Goal: Complete application form

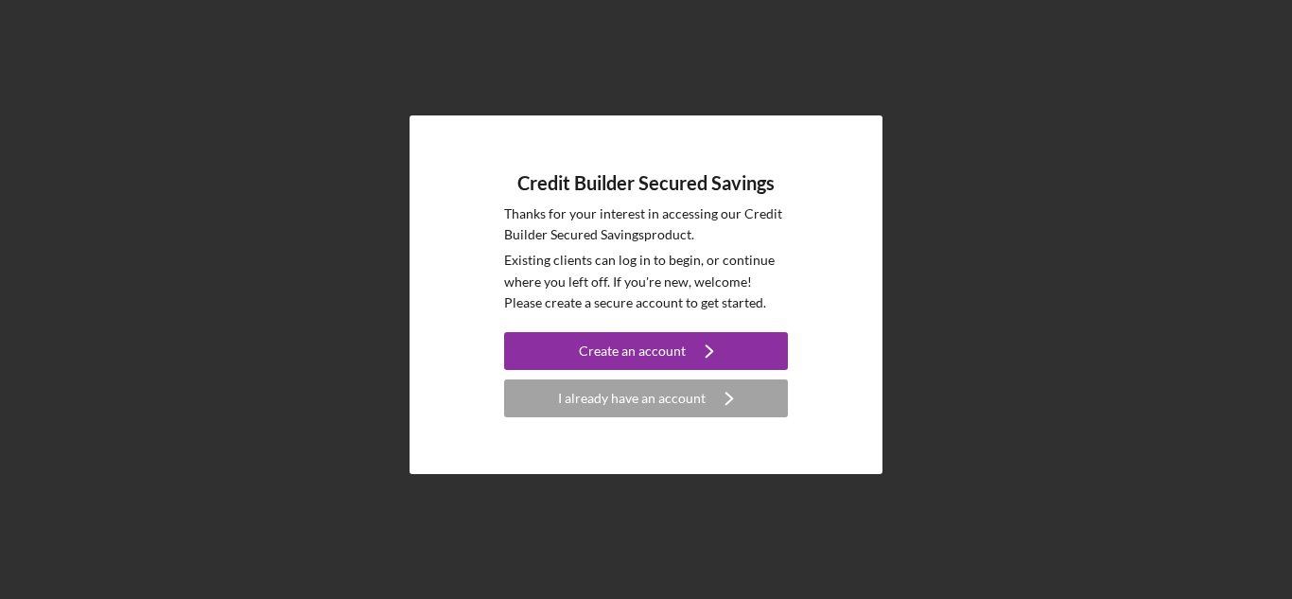
click at [715, 429] on div "Credit Builder Secured Savings Thanks for your interest in accessing our Credit…" at bounding box center [646, 294] width 473 height 359
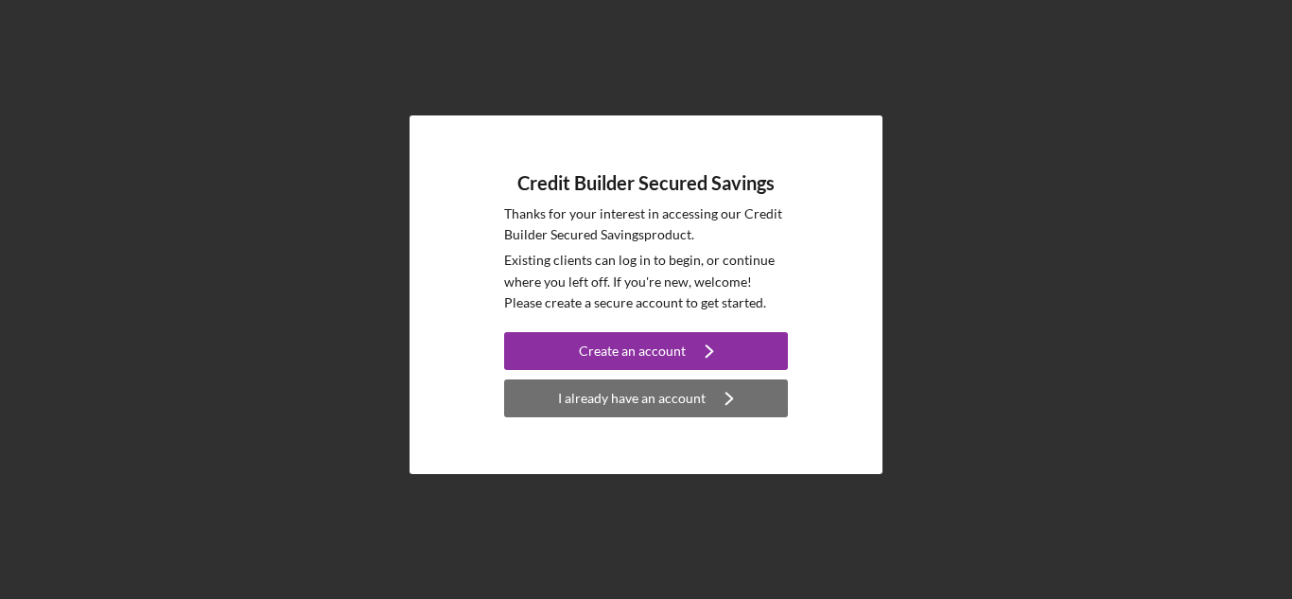
click at [697, 401] on div "I already have an account" at bounding box center [632, 398] width 148 height 38
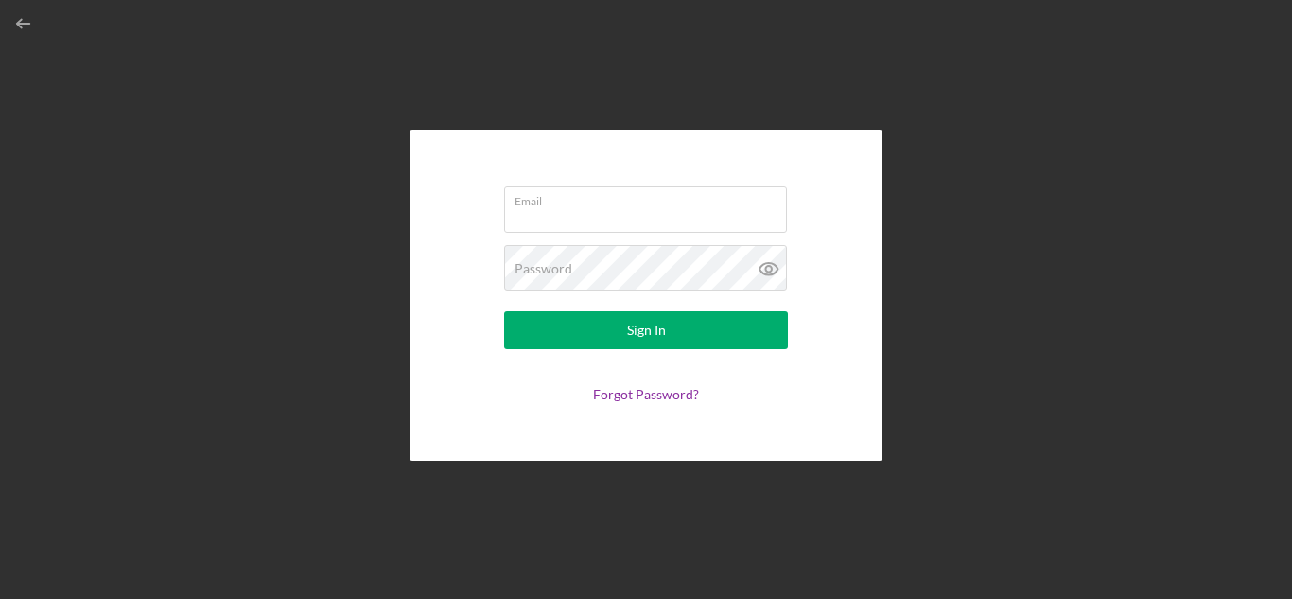
type input "[EMAIL_ADDRESS][DOMAIN_NAME]"
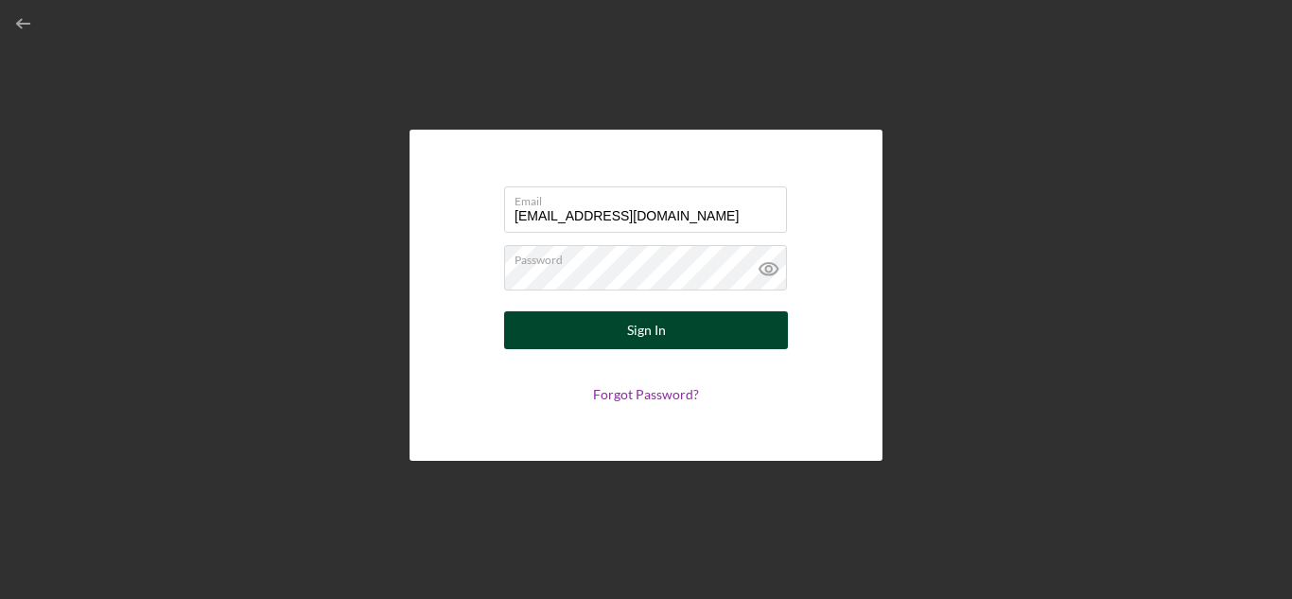
click at [606, 342] on button "Sign In" at bounding box center [646, 330] width 284 height 38
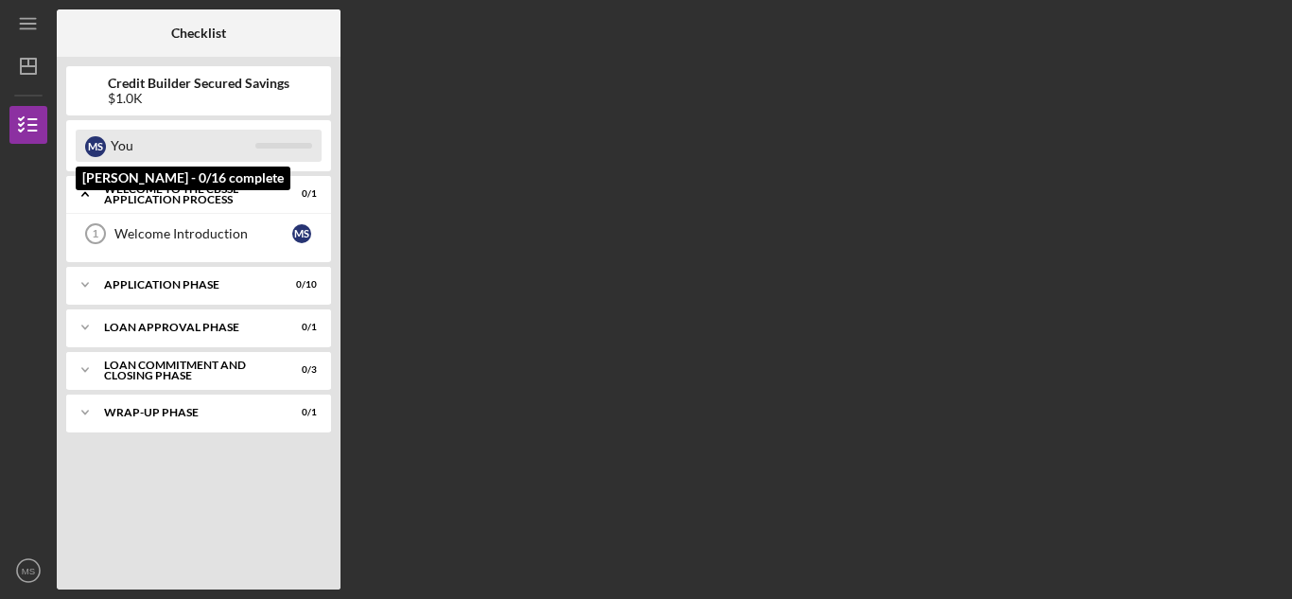
click at [255, 146] on div at bounding box center [283, 146] width 57 height 6
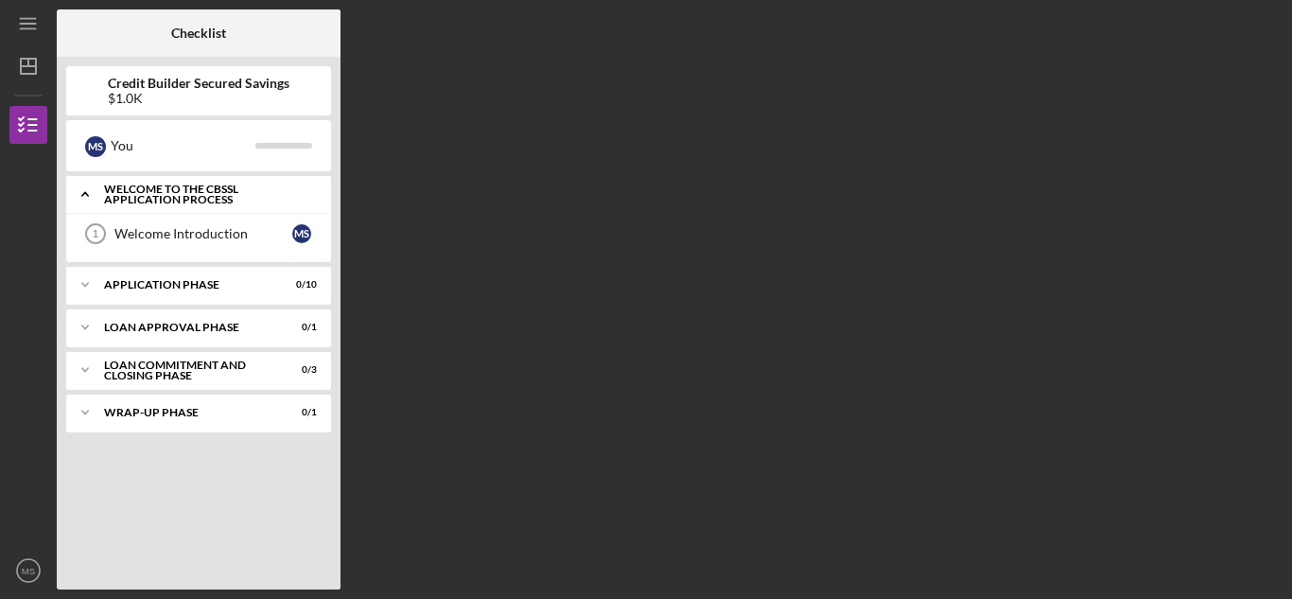
click at [211, 208] on div "Icon/Expander Welcome to the CBSSL Application Process 0 / 1" at bounding box center [198, 194] width 265 height 39
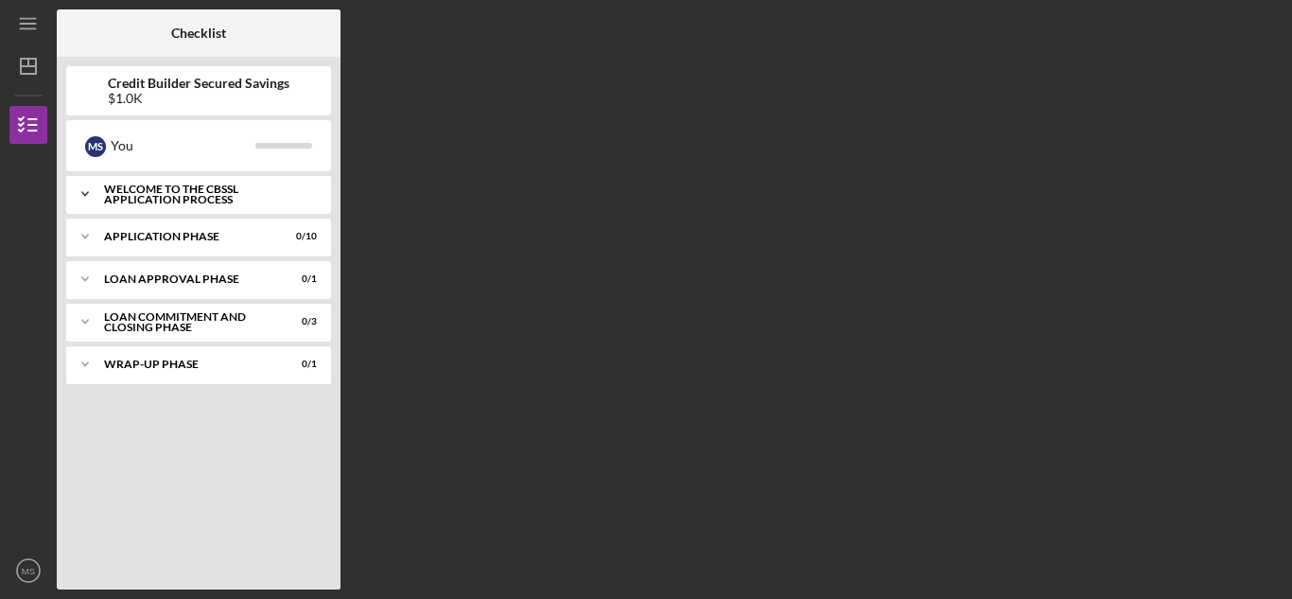
click at [211, 208] on div "Icon/Expander Welcome to the CBSSL Application Process 0 / 1" at bounding box center [198, 194] width 265 height 38
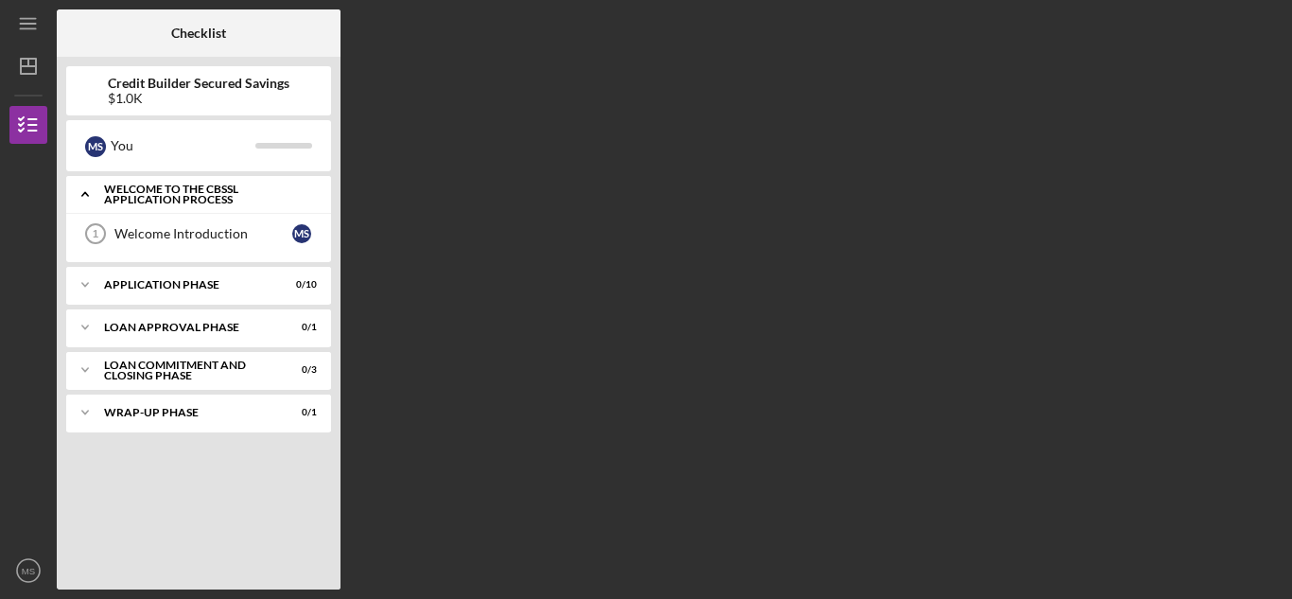
click at [211, 208] on div "Icon/Expander Welcome to the CBSSL Application Process 0 / 1" at bounding box center [198, 194] width 265 height 39
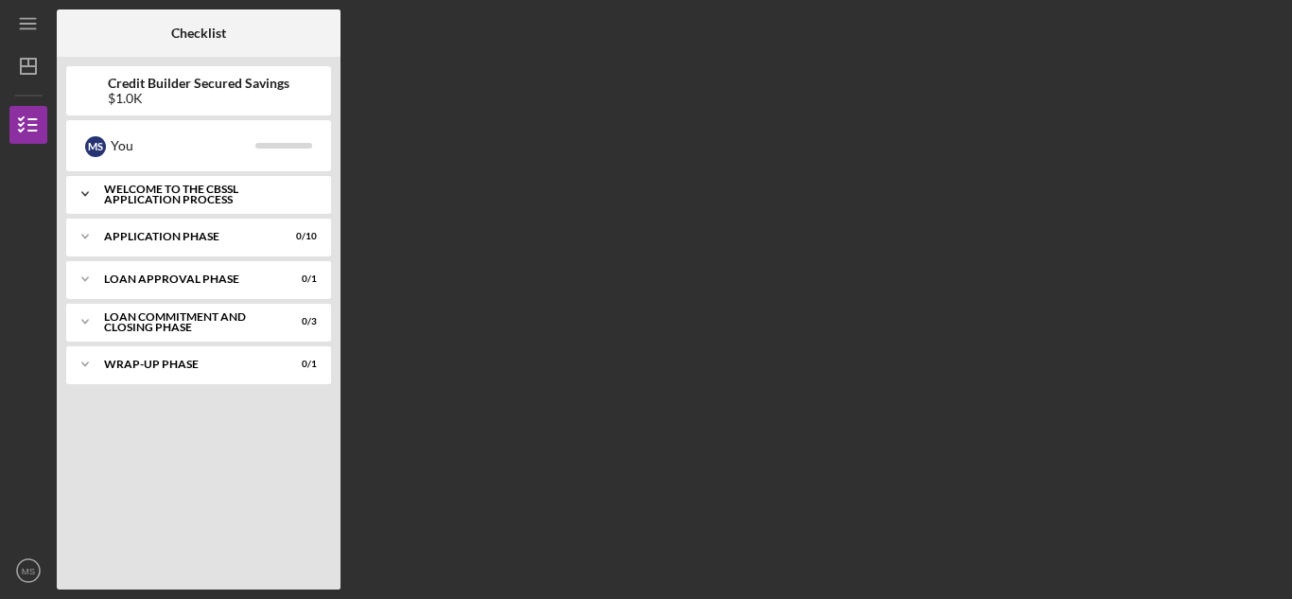
click at [211, 208] on div "Icon/Expander Welcome to the CBSSL Application Process 0 / 1" at bounding box center [198, 194] width 265 height 38
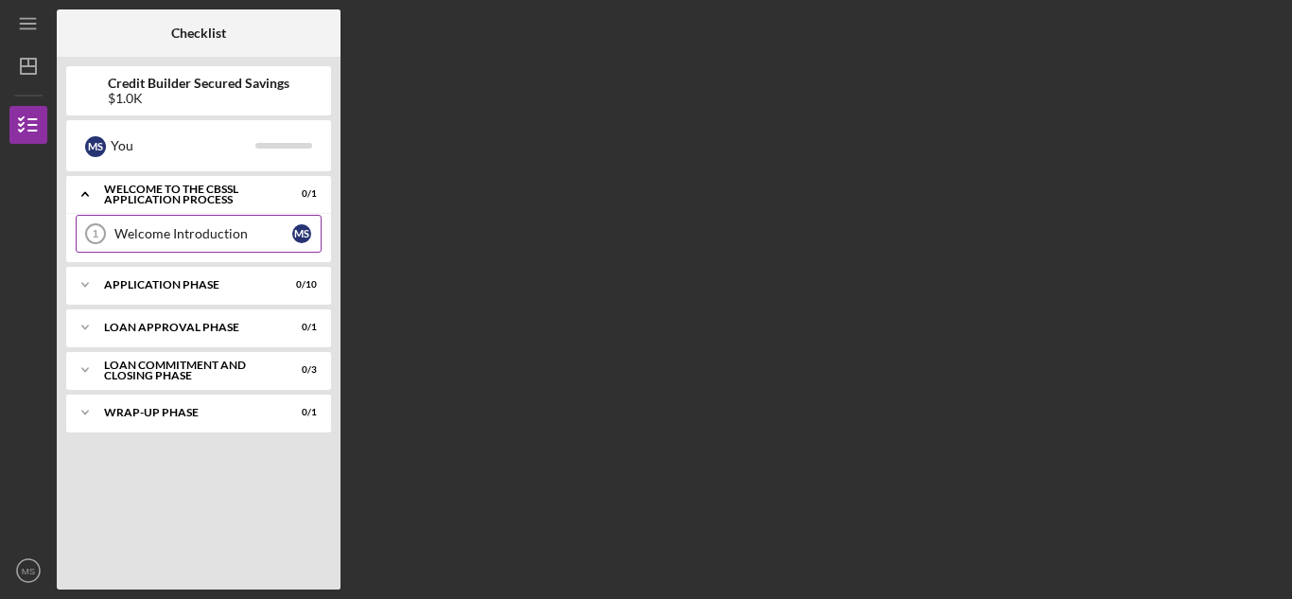
click at [257, 234] on div "Welcome Introduction" at bounding box center [203, 233] width 178 height 15
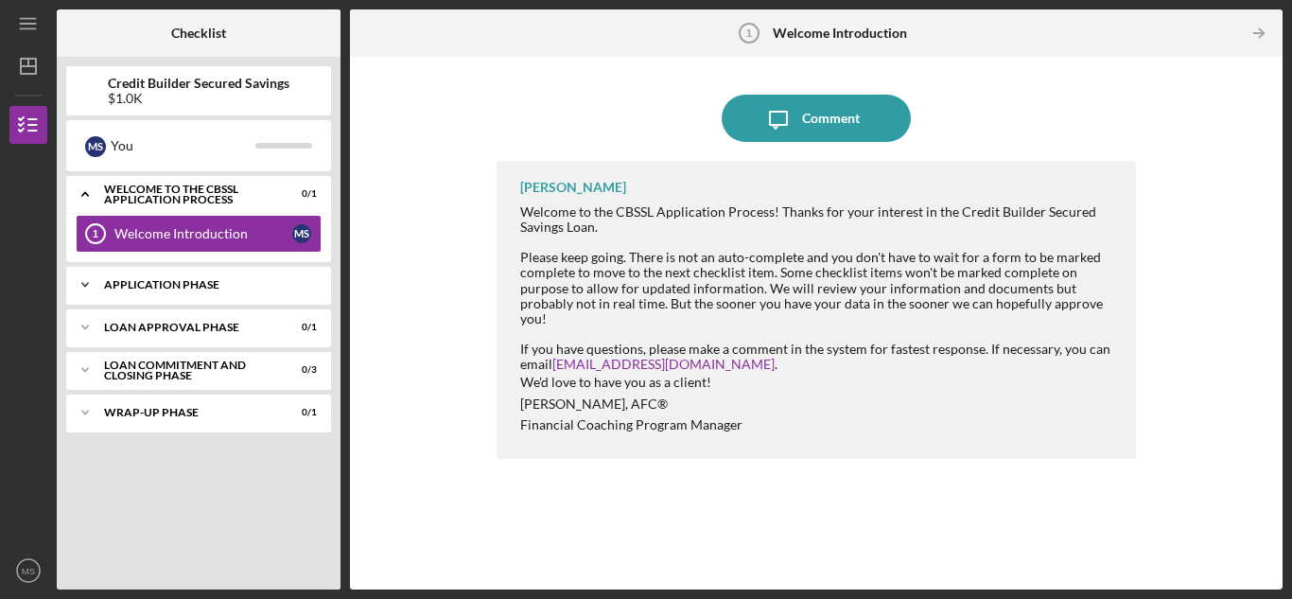
click at [204, 278] on div "Icon/Expander Application Phase 0 / 10" at bounding box center [198, 285] width 265 height 38
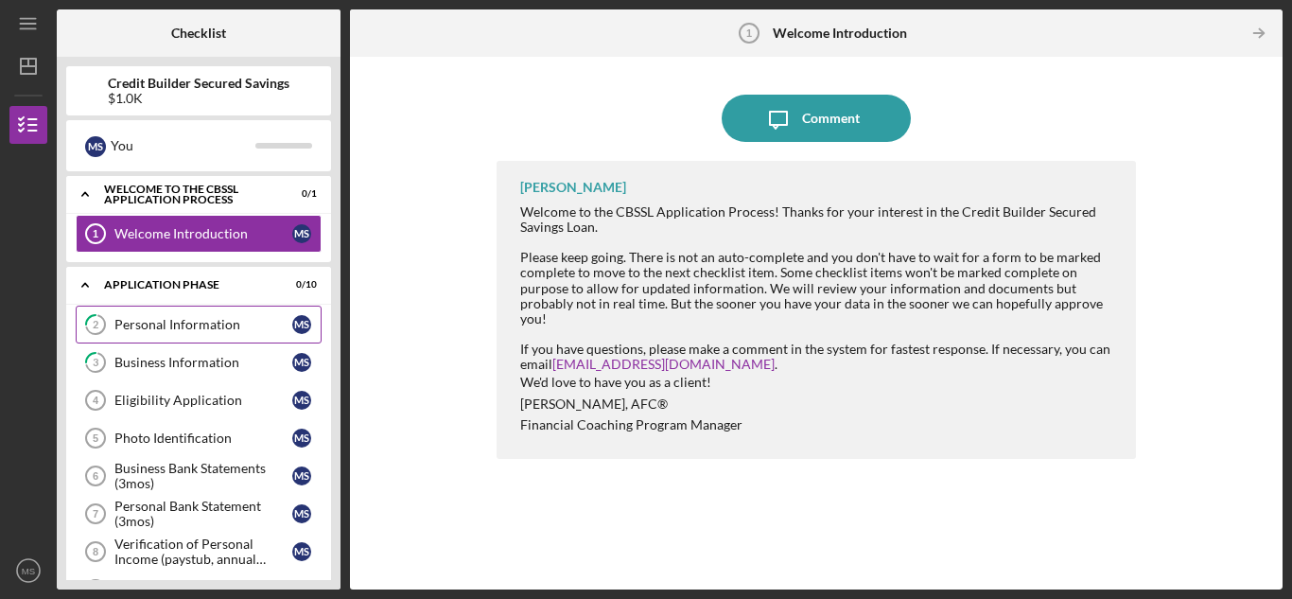
click at [197, 330] on div "Personal Information" at bounding box center [203, 324] width 178 height 15
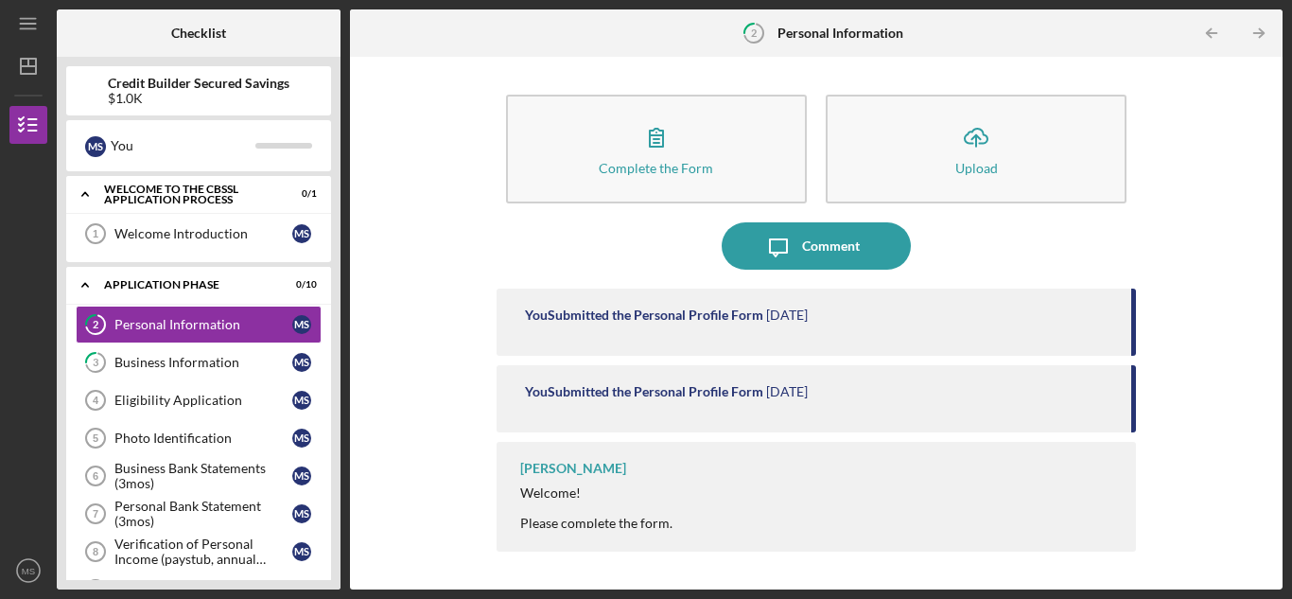
click at [1283, 104] on div "Icon/Menu 2 Personal Information Checklist Credit Builder Secured Savings $1.0K…" at bounding box center [646, 299] width 1292 height 599
drag, startPoint x: 1291, startPoint y: 186, endPoint x: 1289, endPoint y: 234, distance: 47.3
click at [1289, 234] on div "Icon/Menu 2 Personal Information Checklist Credit Builder Secured Savings $1.0K…" at bounding box center [646, 299] width 1292 height 599
click at [961, 370] on div "You Submitted the Personal Profile Form [DATE]" at bounding box center [816, 398] width 639 height 67
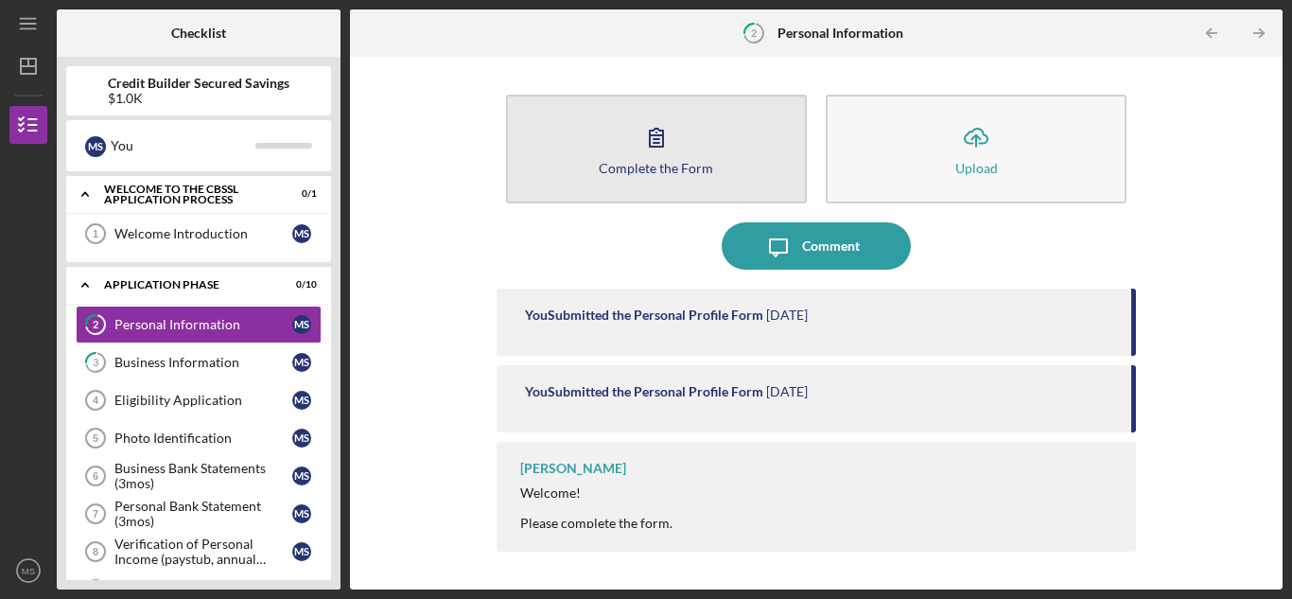
click at [686, 148] on button "Complete the Form Form" at bounding box center [656, 149] width 301 height 109
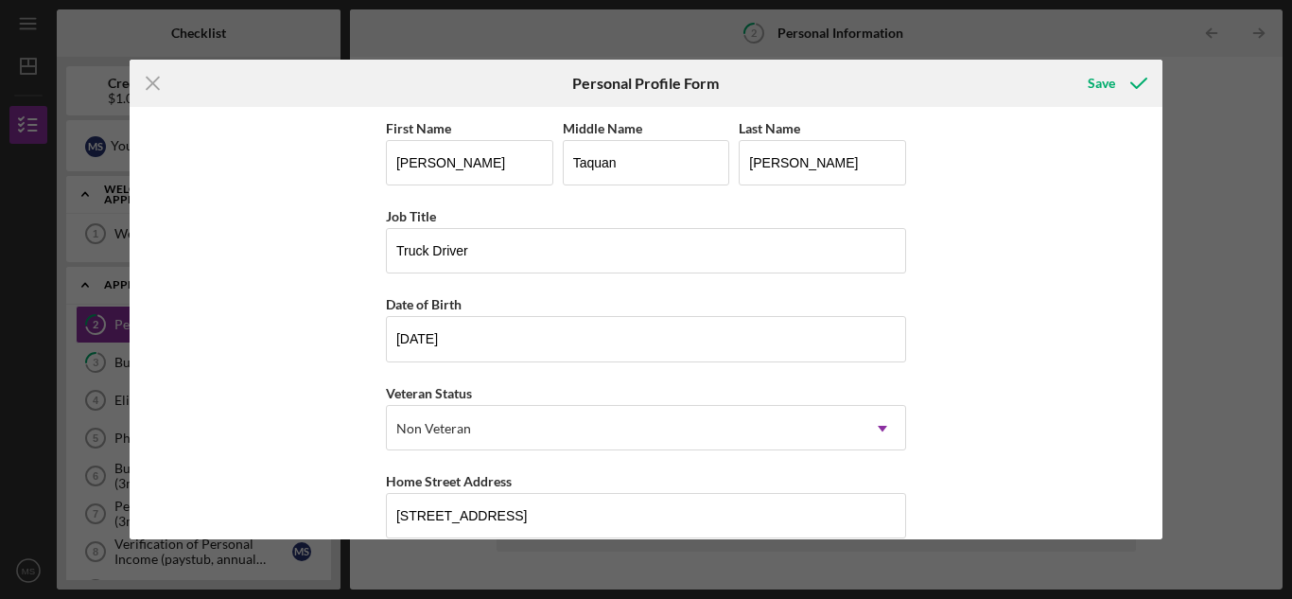
drag, startPoint x: 1158, startPoint y: 151, endPoint x: 1173, endPoint y: 181, distance: 33.0
click at [1173, 181] on div "Icon/Menu Close Personal Profile Form Save First Name [PERSON_NAME] Middle Name…" at bounding box center [646, 299] width 1292 height 599
click at [1151, 327] on div "First Name [PERSON_NAME] Middle Name [PERSON_NAME] Last Name [PERSON_NAME] Job …" at bounding box center [647, 322] width 1034 height 431
drag, startPoint x: 1156, startPoint y: 186, endPoint x: 1157, endPoint y: 336, distance: 149.5
click at [1157, 336] on div "First Name [PERSON_NAME] Middle Name [PERSON_NAME] Last Name [PERSON_NAME] Job …" at bounding box center [647, 322] width 1034 height 431
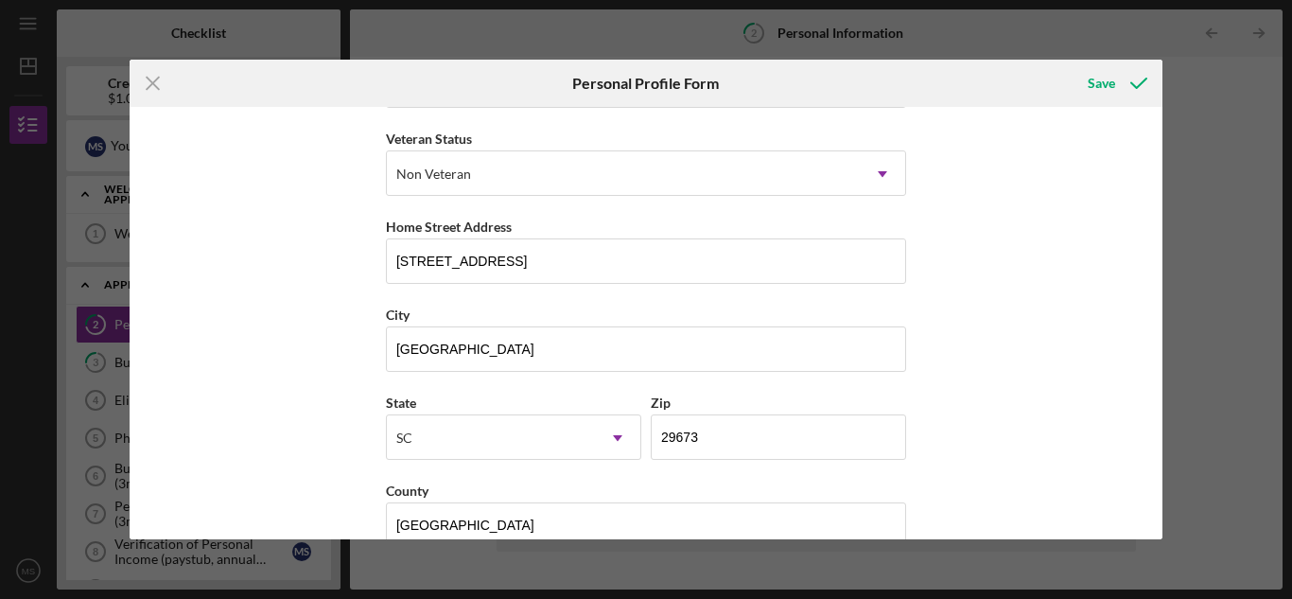
scroll to position [291, 0]
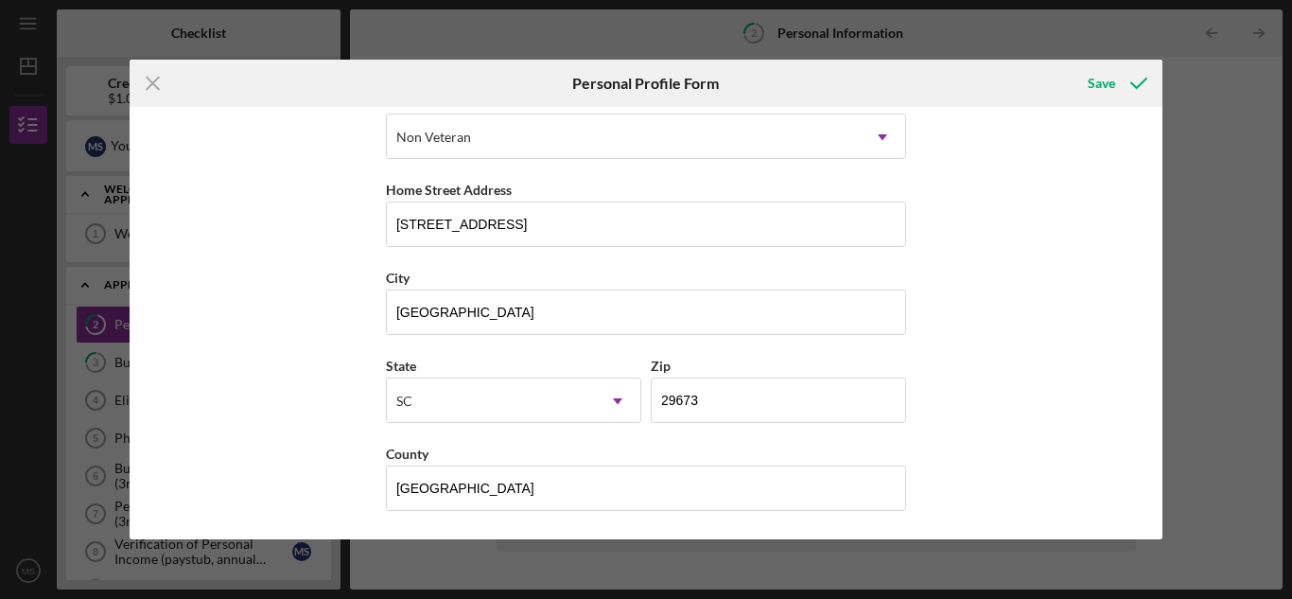
click at [1217, 397] on div "Icon/Menu Close Personal Profile Form Save First Name [PERSON_NAME] Middle Name…" at bounding box center [646, 299] width 1292 height 599
click at [1155, 96] on icon "submit" at bounding box center [1138, 83] width 47 height 47
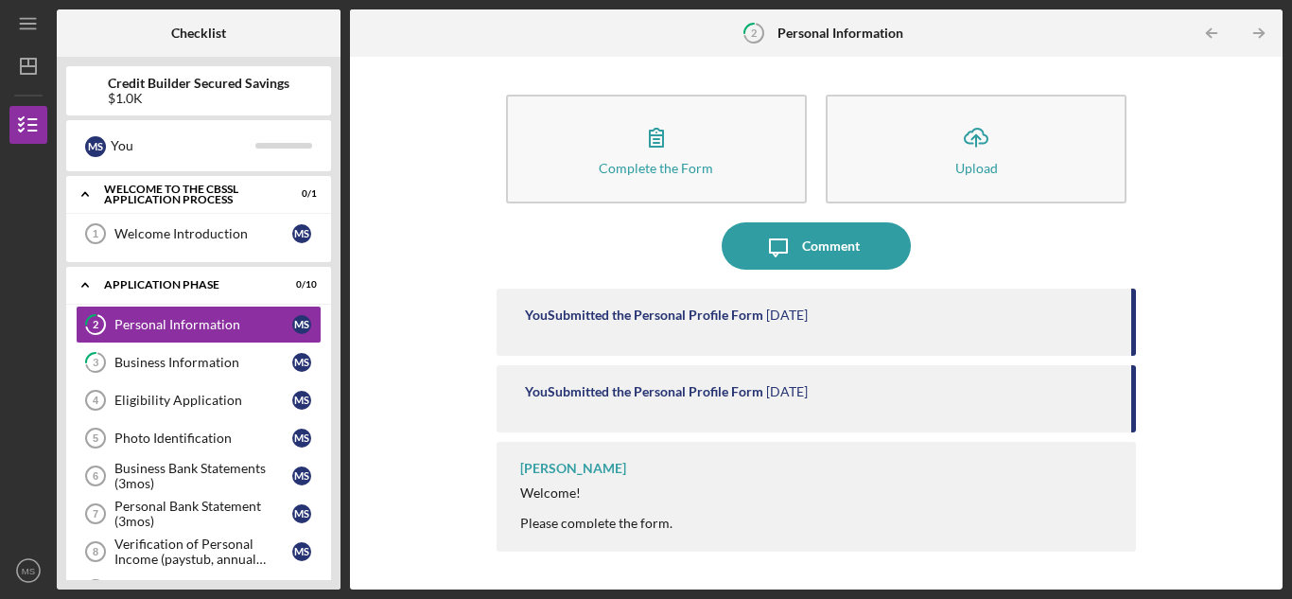
click at [681, 337] on div "You Submitted the Personal Profile Form [DATE]" at bounding box center [816, 322] width 639 height 67
click at [739, 338] on div "You Submitted the Personal Profile Form [DATE]" at bounding box center [816, 322] width 639 height 67
click at [728, 365] on div "You Submitted the Personal Profile Form [DATE]" at bounding box center [816, 398] width 639 height 67
click at [683, 482] on div "[PERSON_NAME] Welcome! Please complete the form." at bounding box center [816, 497] width 639 height 110
click at [118, 328] on div "Personal Information" at bounding box center [203, 324] width 178 height 15
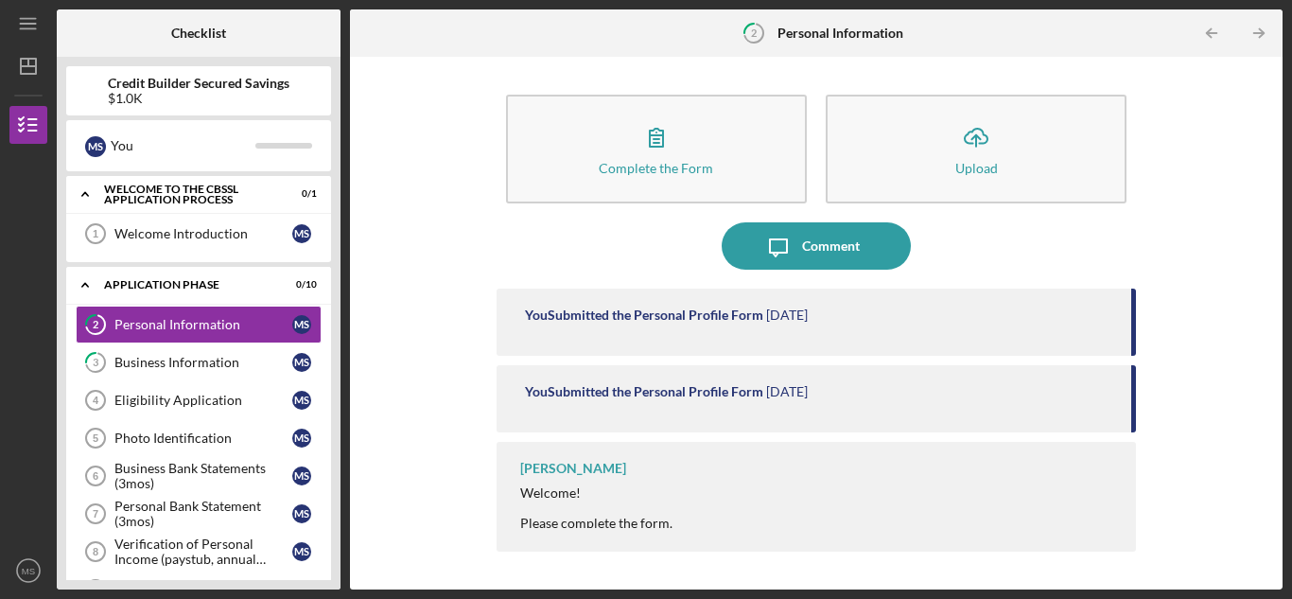
click at [1033, 477] on div "[PERSON_NAME] Welcome! Please complete the form." at bounding box center [816, 497] width 639 height 110
click at [146, 364] on div "Business Information" at bounding box center [203, 362] width 178 height 15
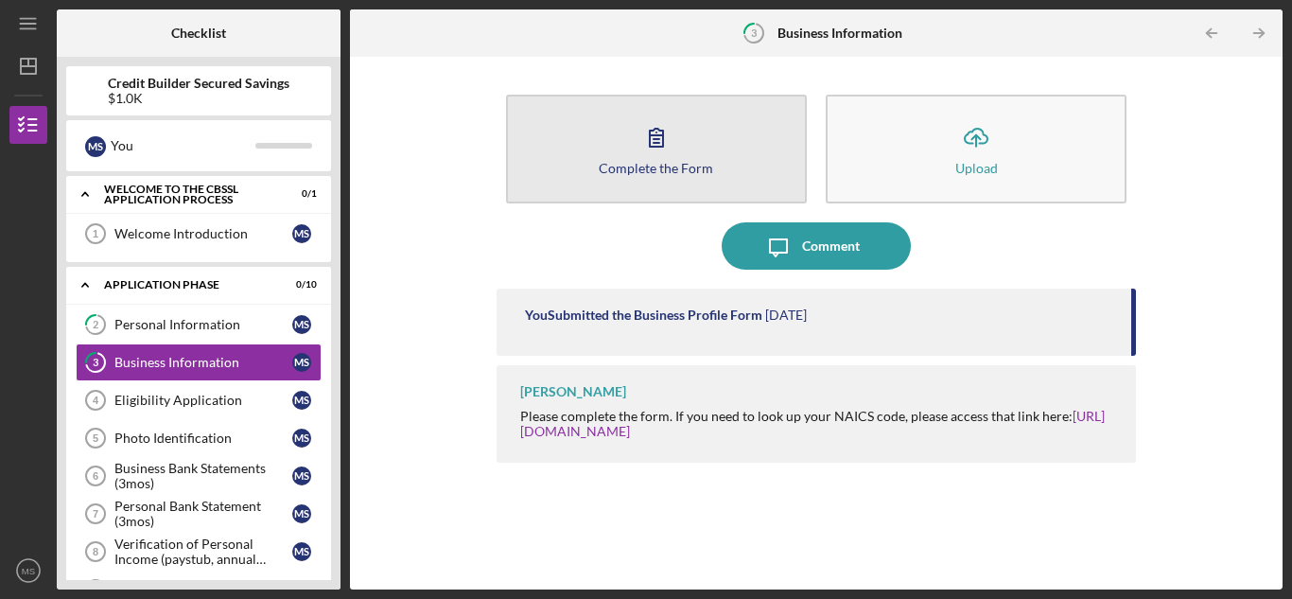
click at [682, 181] on button "Complete the Form Form" at bounding box center [656, 149] width 301 height 109
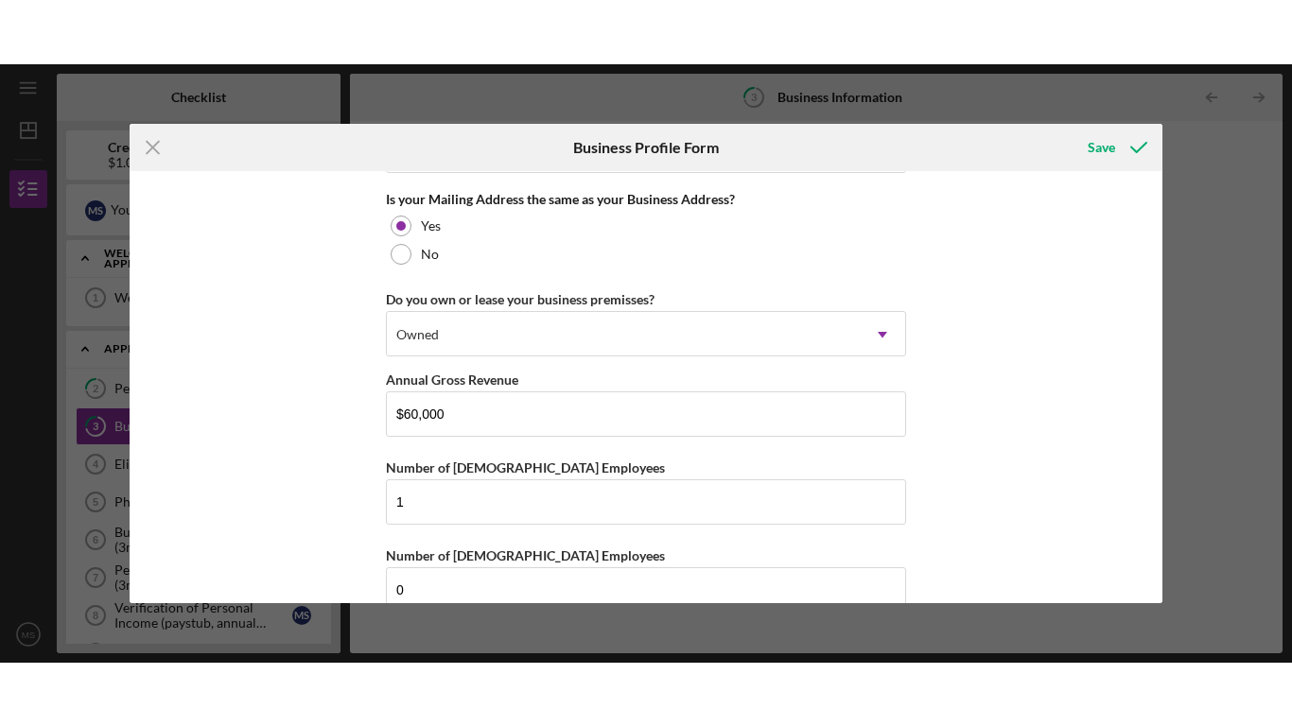
scroll to position [1502, 0]
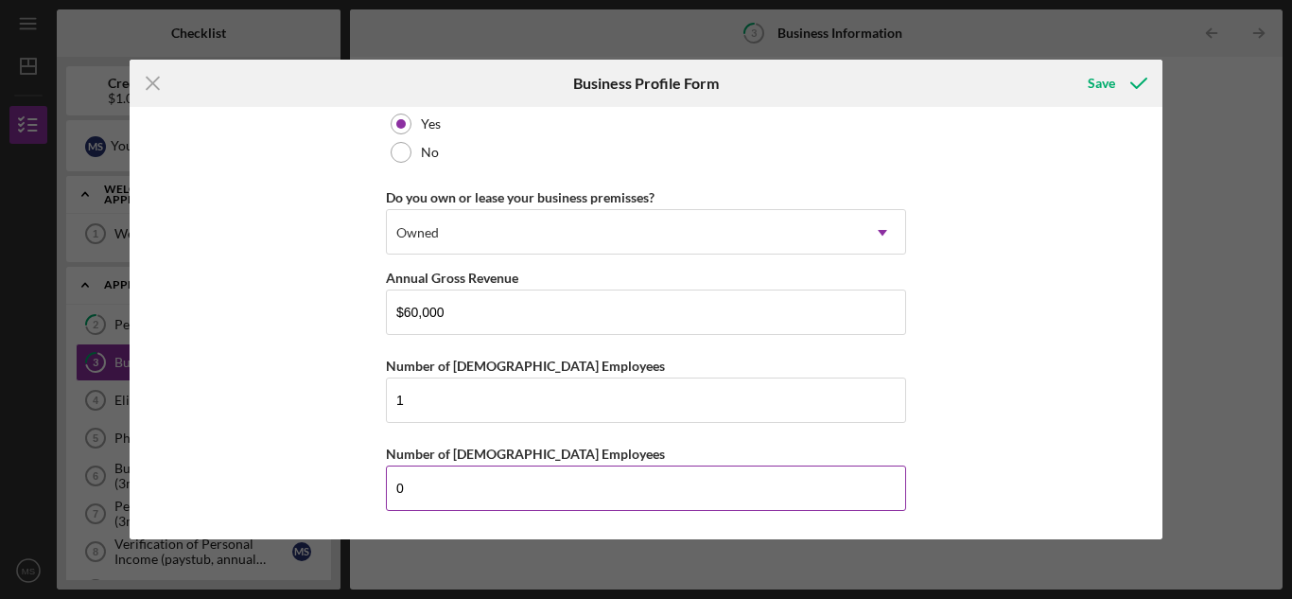
click at [458, 499] on input "0" at bounding box center [646, 487] width 520 height 45
type input "1"
type input "2"
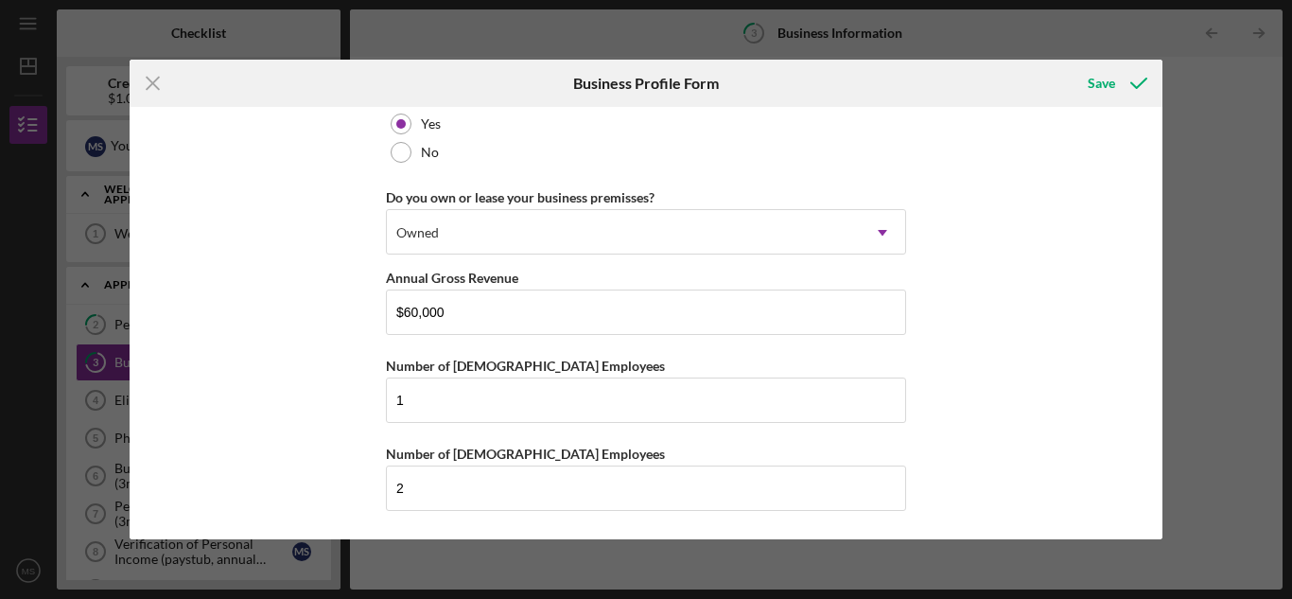
click at [502, 414] on input "1" at bounding box center [646, 399] width 520 height 45
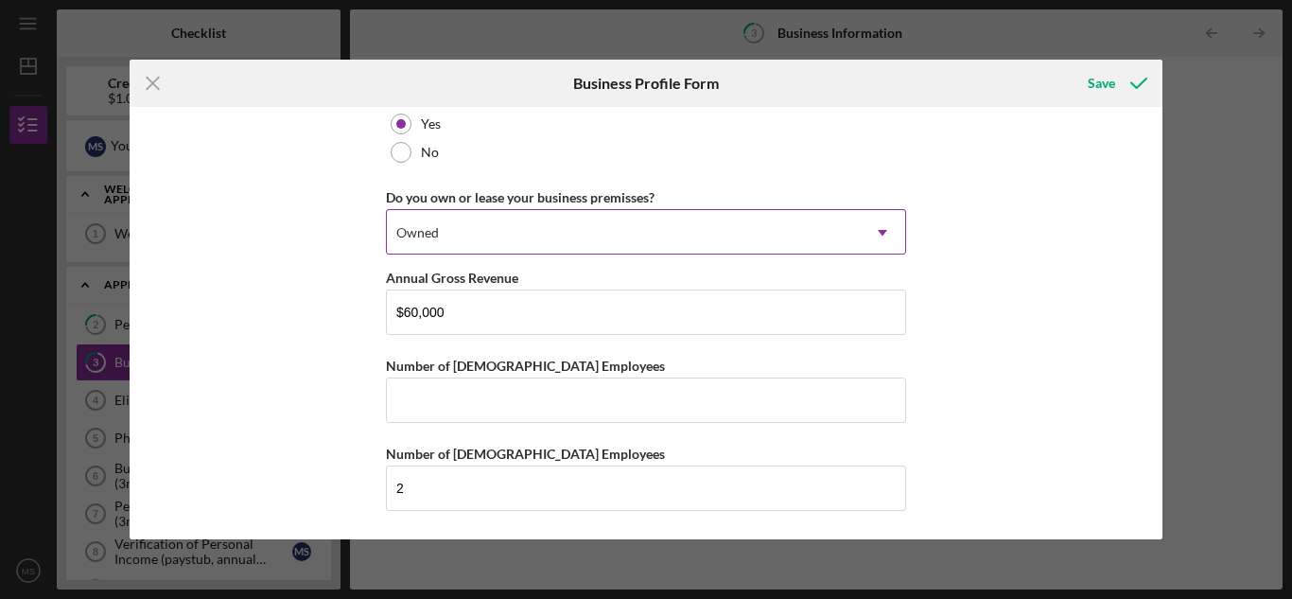
click at [816, 209] on div "Owned Icon/Dropdown Arrow" at bounding box center [646, 231] width 520 height 45
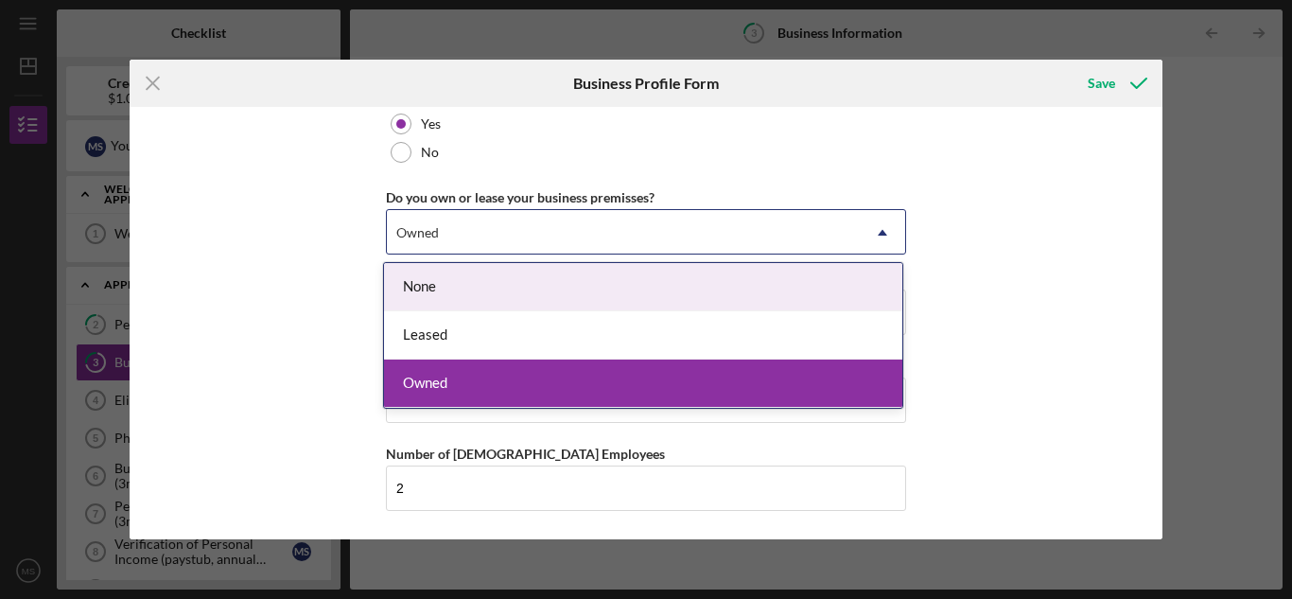
click at [1019, 346] on div "Business Name Fresh Way Transport DBA [DATE] Business Start Date [DATE] Legal S…" at bounding box center [647, 322] width 1034 height 431
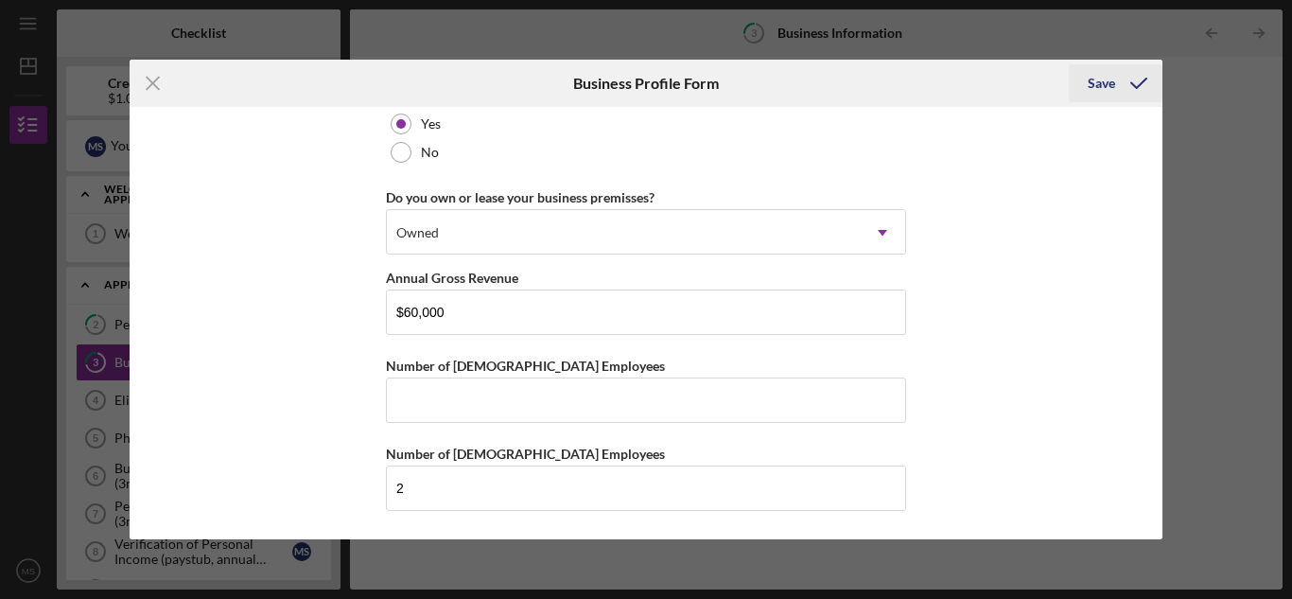
click at [1119, 84] on icon "submit" at bounding box center [1138, 83] width 47 height 47
type input "1"
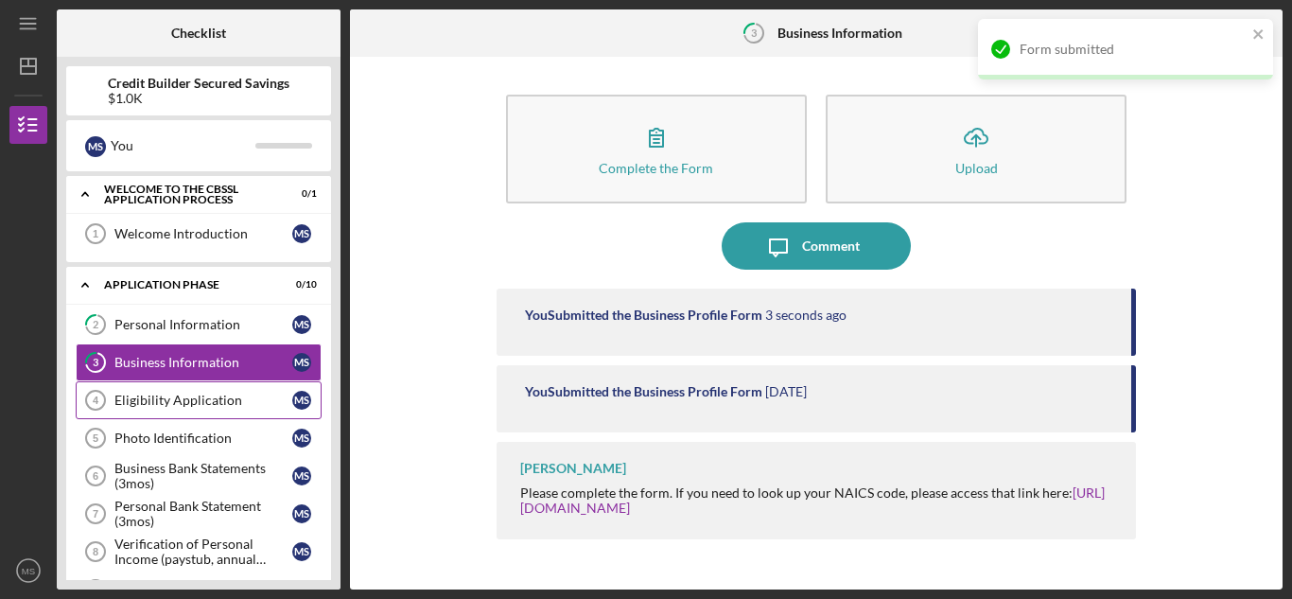
click at [169, 411] on link "Eligibility Application 4 Eligibility Application M S" at bounding box center [199, 400] width 246 height 38
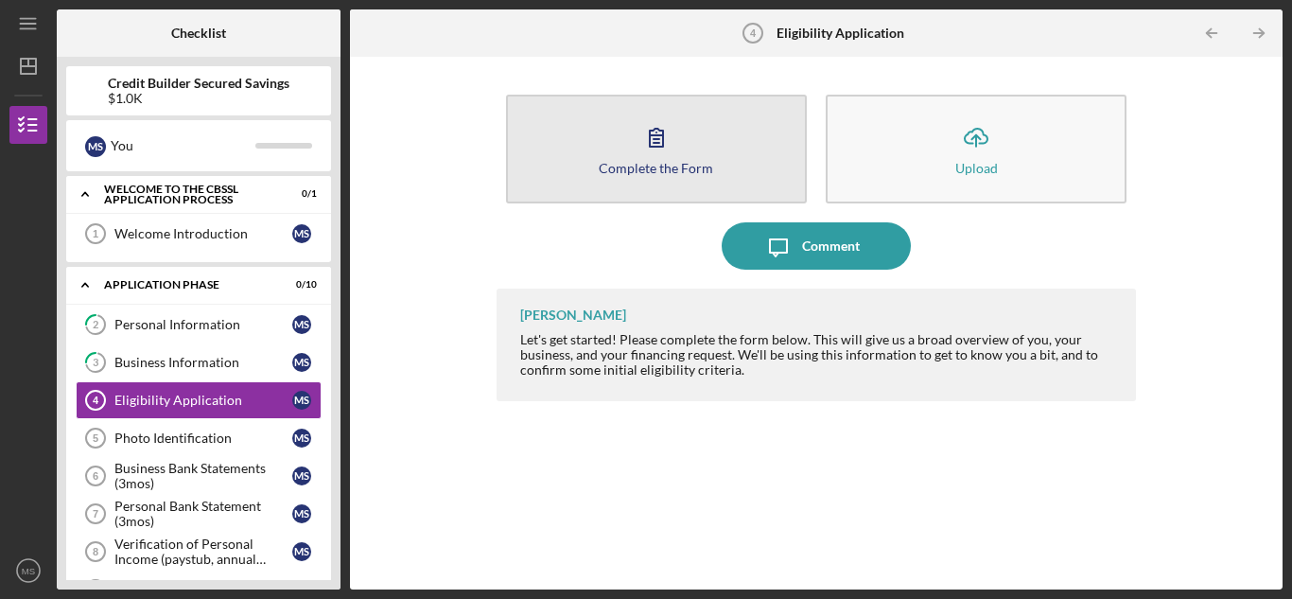
click at [634, 161] on div "Complete the Form" at bounding box center [656, 168] width 114 height 14
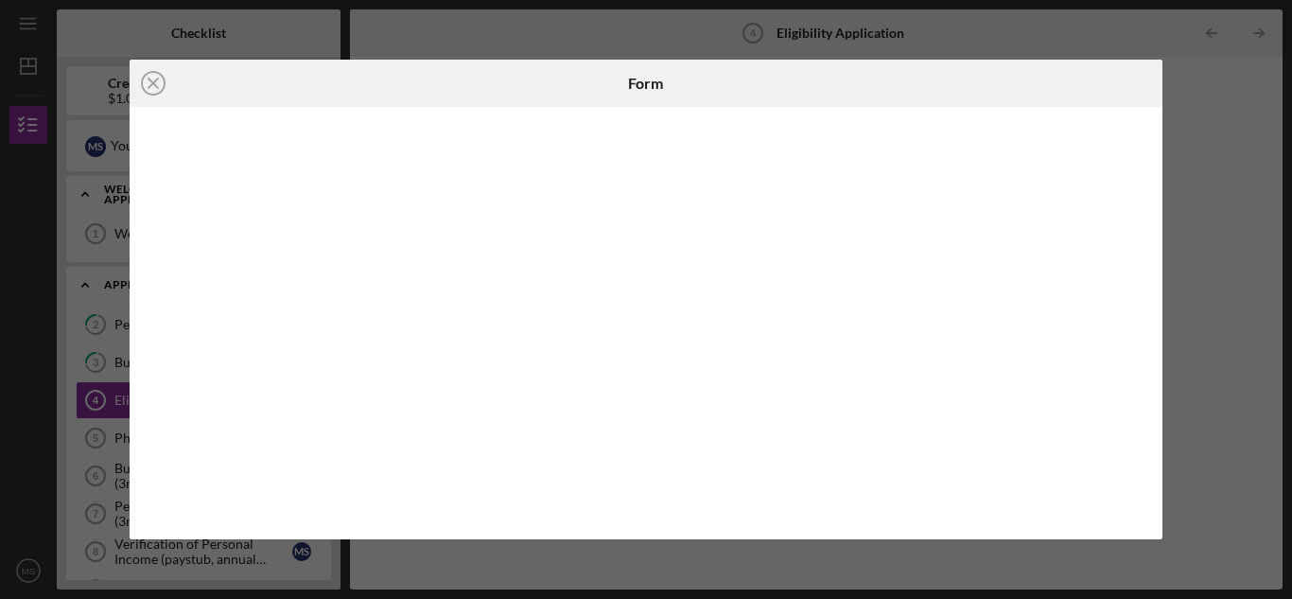
click at [1150, 133] on div at bounding box center [647, 322] width 1034 height 431
drag, startPoint x: 1146, startPoint y: 389, endPoint x: 1145, endPoint y: 416, distance: 27.4
click at [1145, 416] on div at bounding box center [647, 322] width 1034 height 431
click at [1146, 416] on div at bounding box center [647, 322] width 1034 height 431
click at [1145, 397] on iframe at bounding box center [648, 323] width 998 height 394
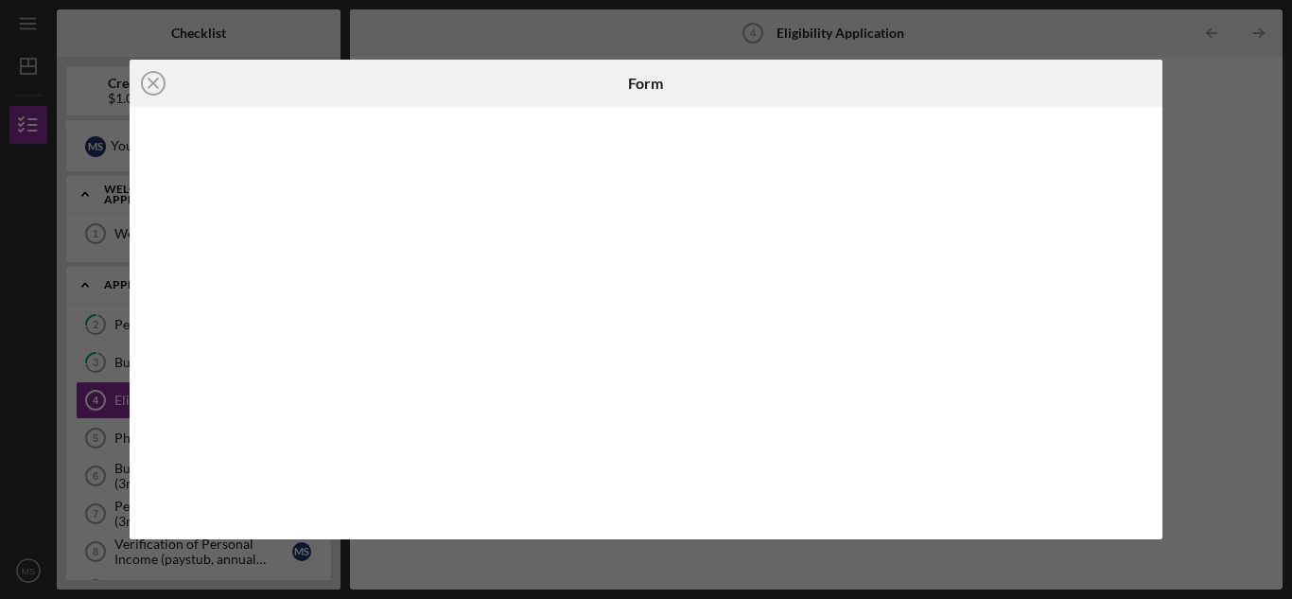
click at [1151, 398] on div at bounding box center [647, 322] width 1034 height 431
click at [1152, 387] on div at bounding box center [647, 322] width 1034 height 431
click at [1161, 396] on div at bounding box center [647, 322] width 1034 height 431
click at [1205, 320] on div "Icon/Close Form" at bounding box center [646, 299] width 1292 height 599
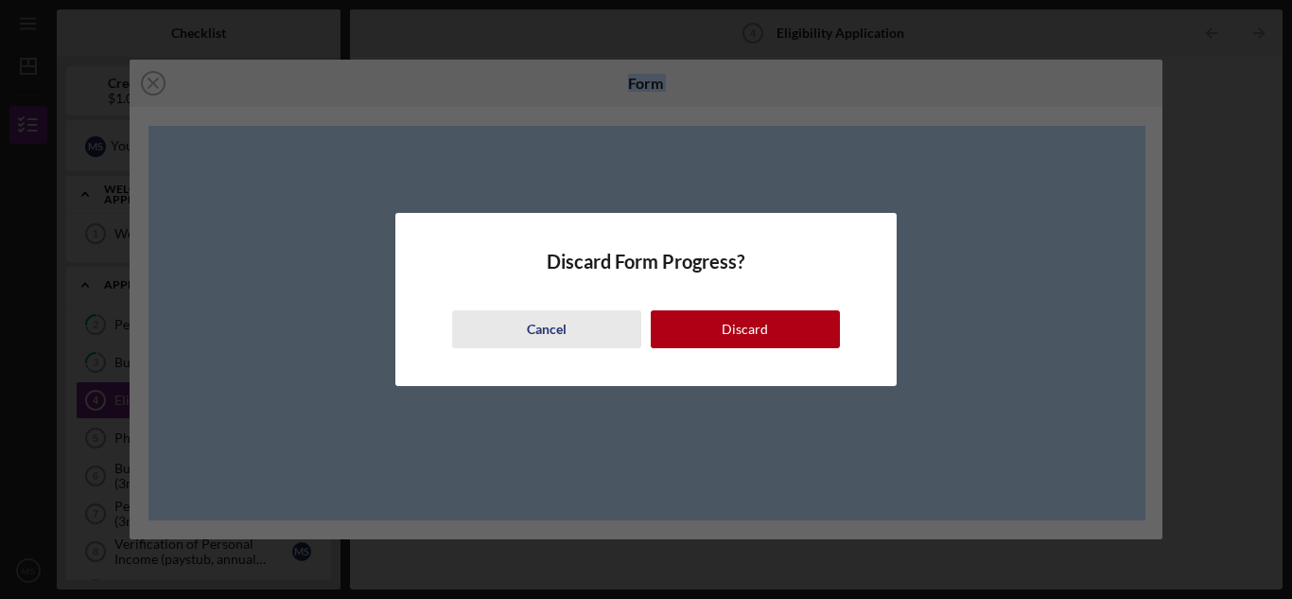
click at [551, 333] on div "Cancel" at bounding box center [547, 329] width 40 height 38
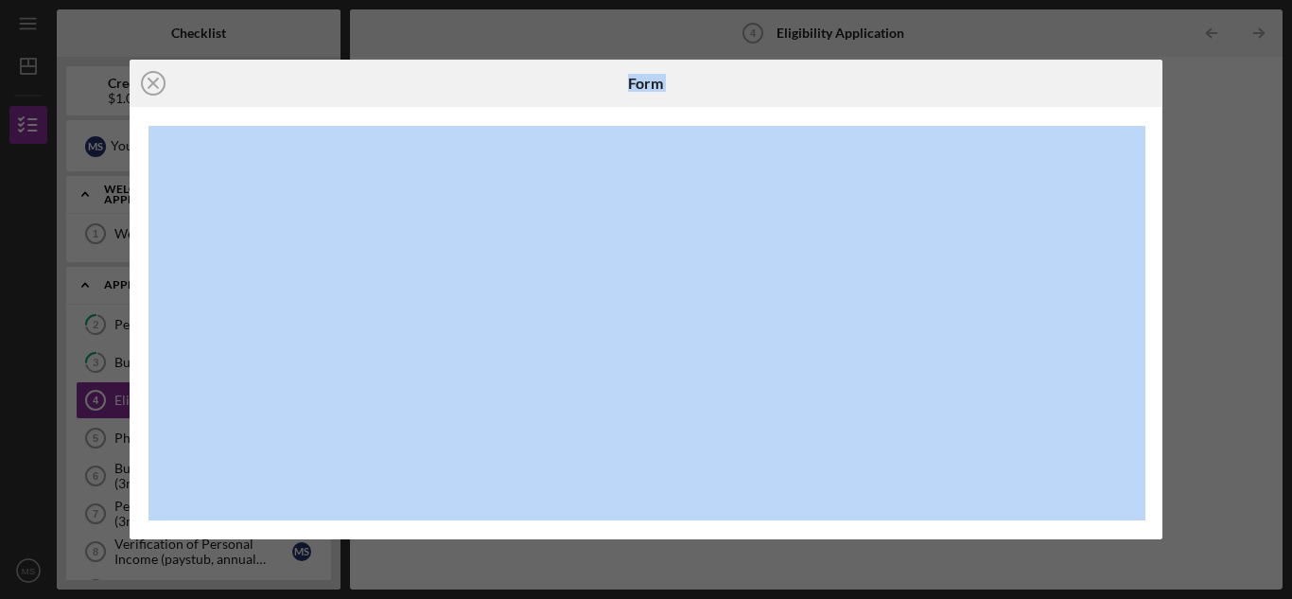
click at [1291, 294] on div "Icon/Close Form" at bounding box center [646, 299] width 1292 height 599
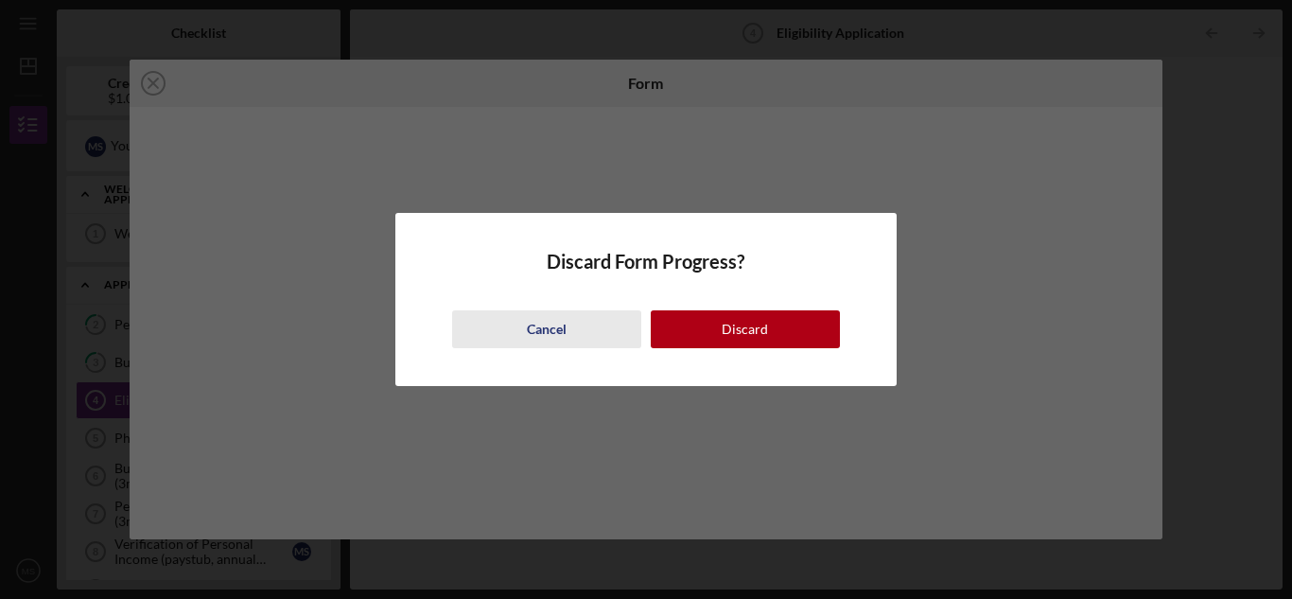
click at [528, 336] on div "Cancel" at bounding box center [547, 329] width 40 height 38
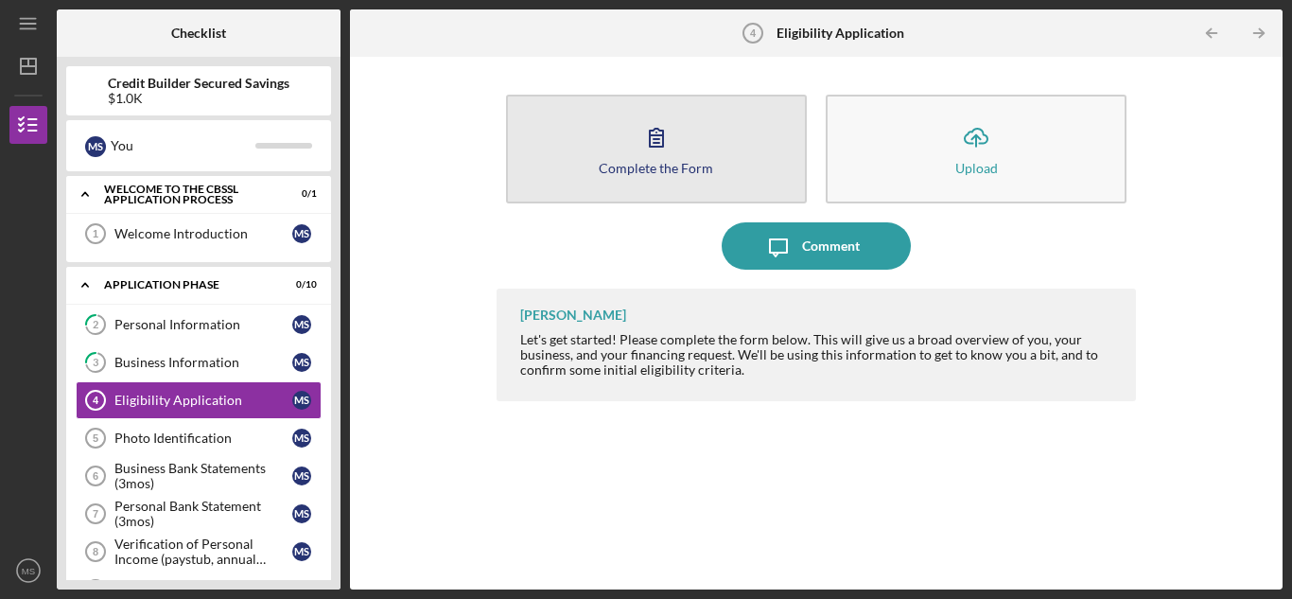
click at [633, 158] on icon "button" at bounding box center [656, 137] width 47 height 47
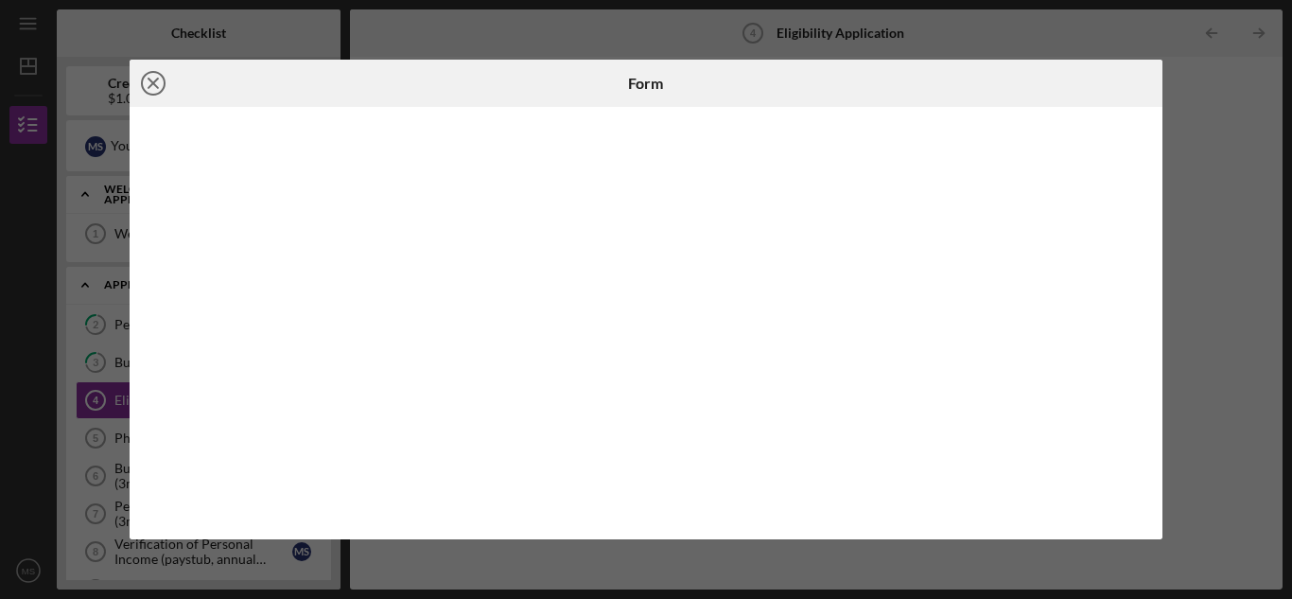
click at [159, 79] on icon "Icon/Close" at bounding box center [153, 83] width 47 height 47
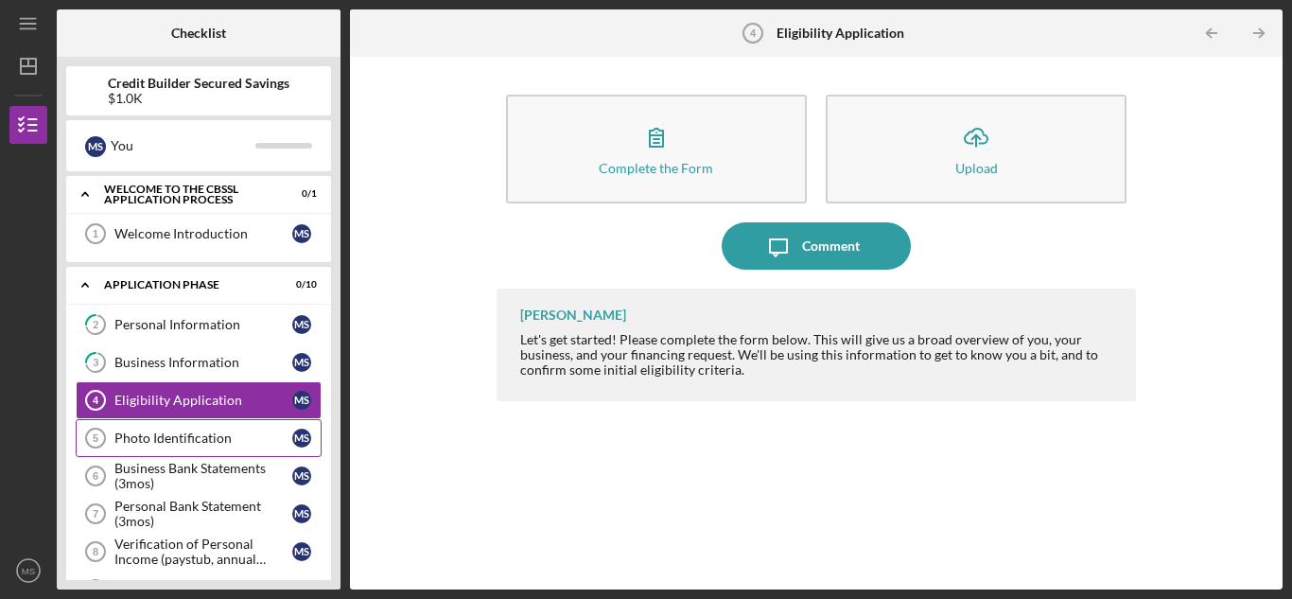
click at [232, 420] on link "Photo Identification 5 Photo Identification M S" at bounding box center [199, 438] width 246 height 38
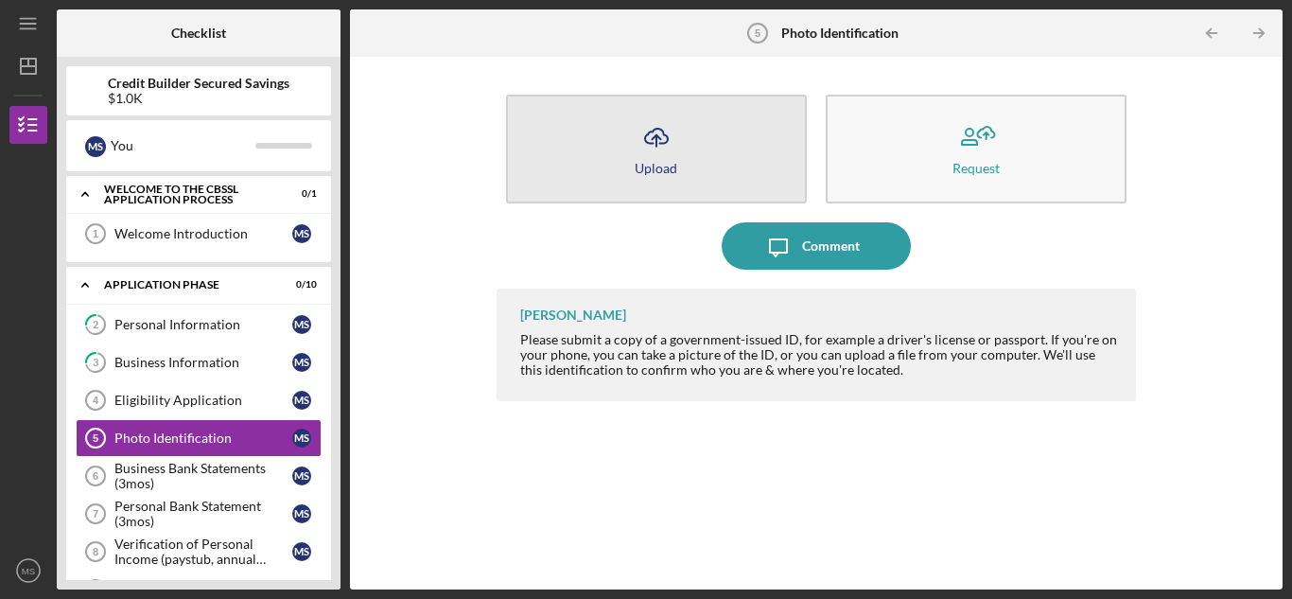
click at [618, 164] on button "Icon/Upload Upload" at bounding box center [656, 149] width 301 height 109
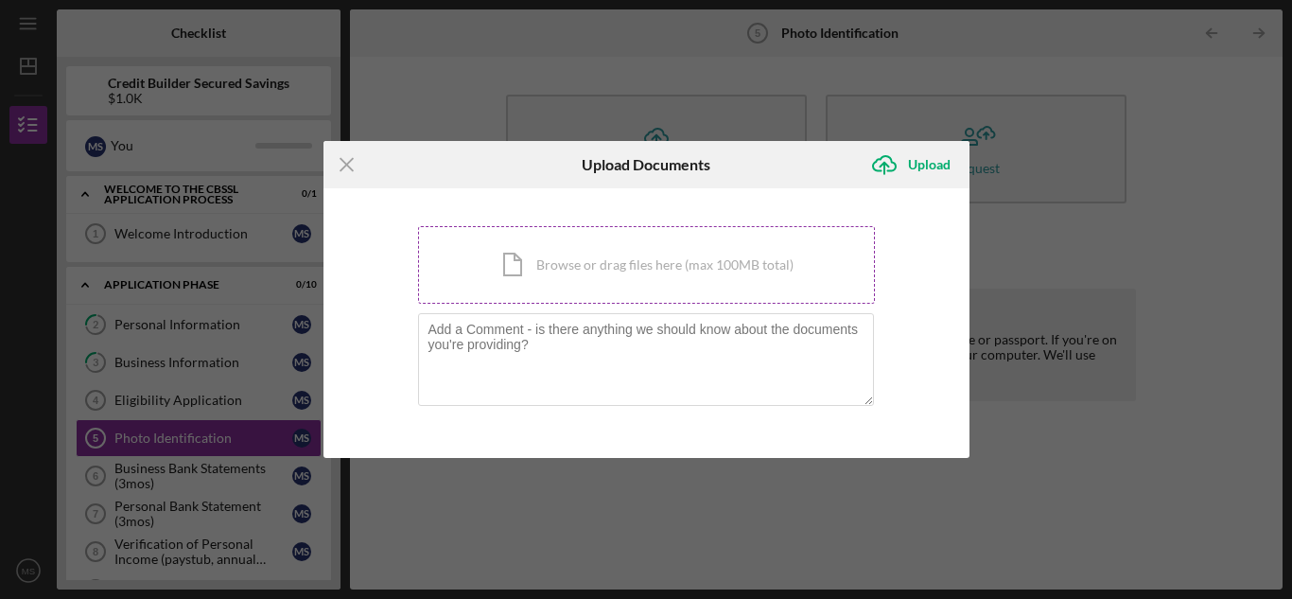
click at [600, 288] on div "Icon/Document Browse or drag files here (max 100MB total) Tap to choose files o…" at bounding box center [646, 265] width 457 height 78
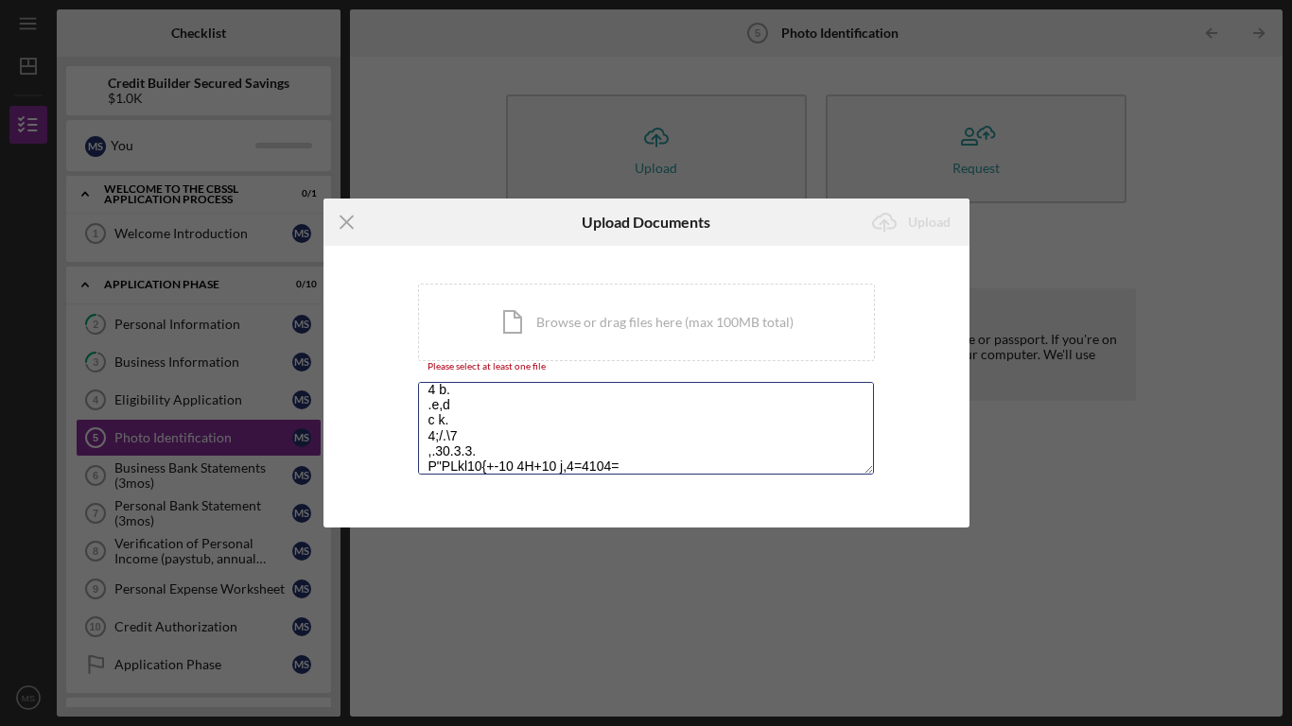
scroll to position [69, 0]
type textarea "ii 2 3 4 b. .e,d c k. 4;/.\7 ,.30.3.3. P"PLkl10{+-10 4H+10 j,4=4104= 1"
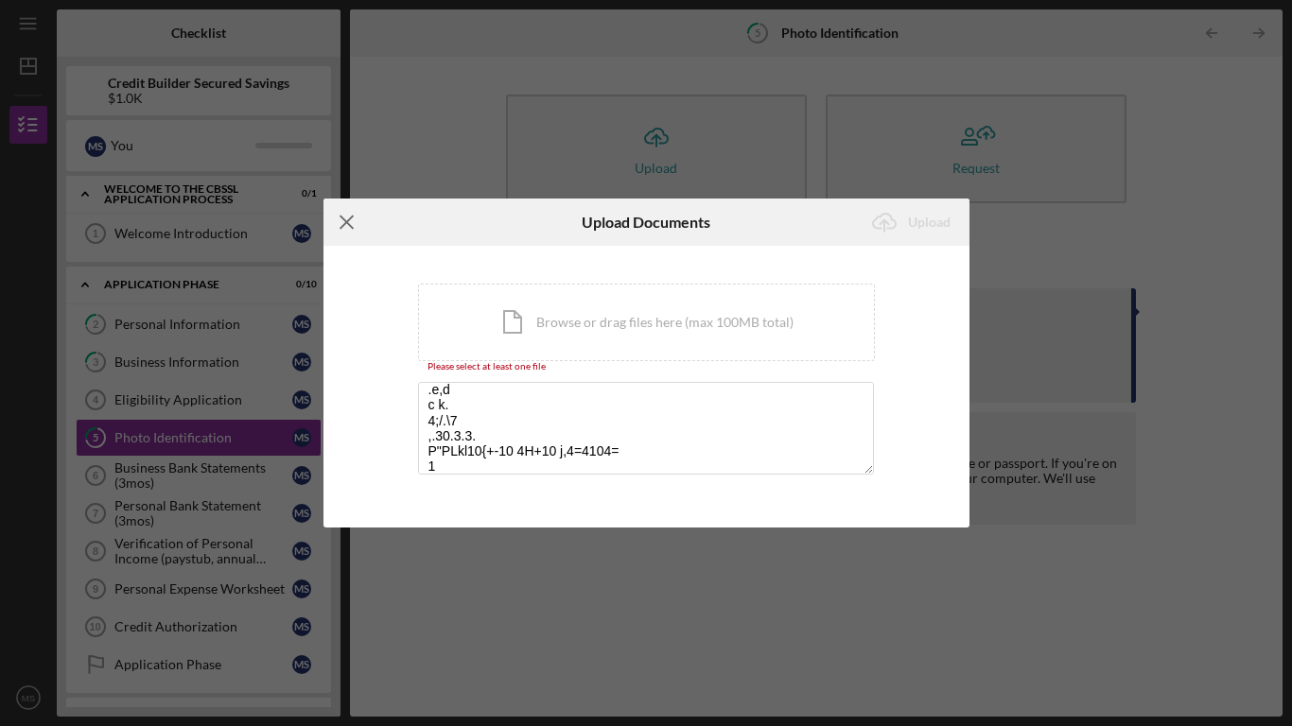
click at [349, 212] on icon "Icon/Menu Close" at bounding box center [347, 222] width 47 height 47
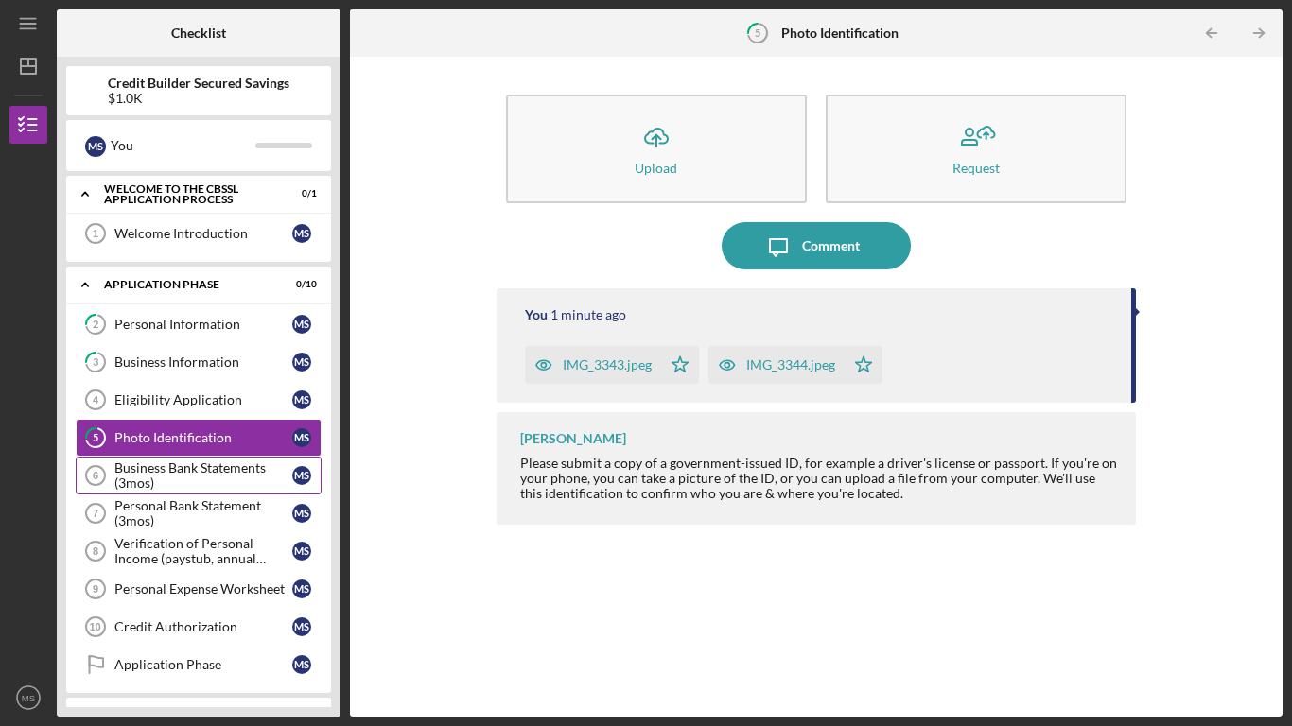
click at [208, 468] on div "Business Bank Statements (3mos)" at bounding box center [203, 476] width 178 height 30
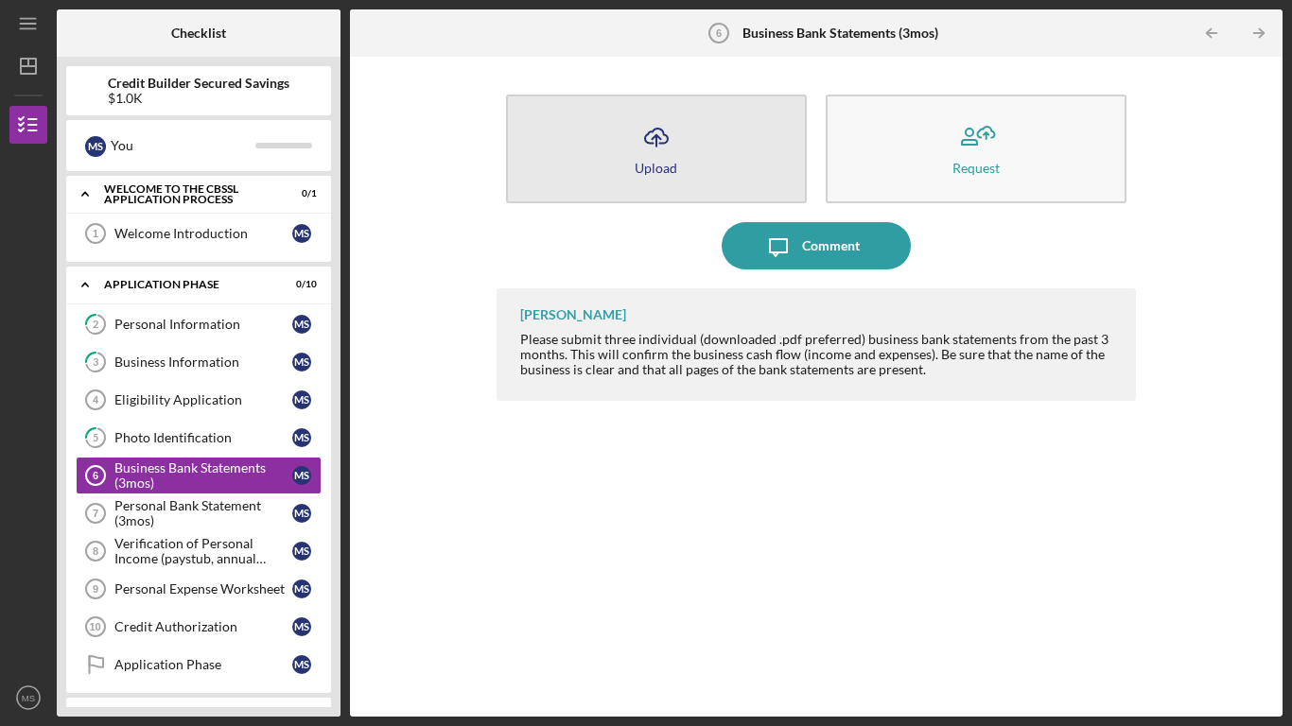
click at [659, 172] on div "Upload" at bounding box center [656, 168] width 43 height 14
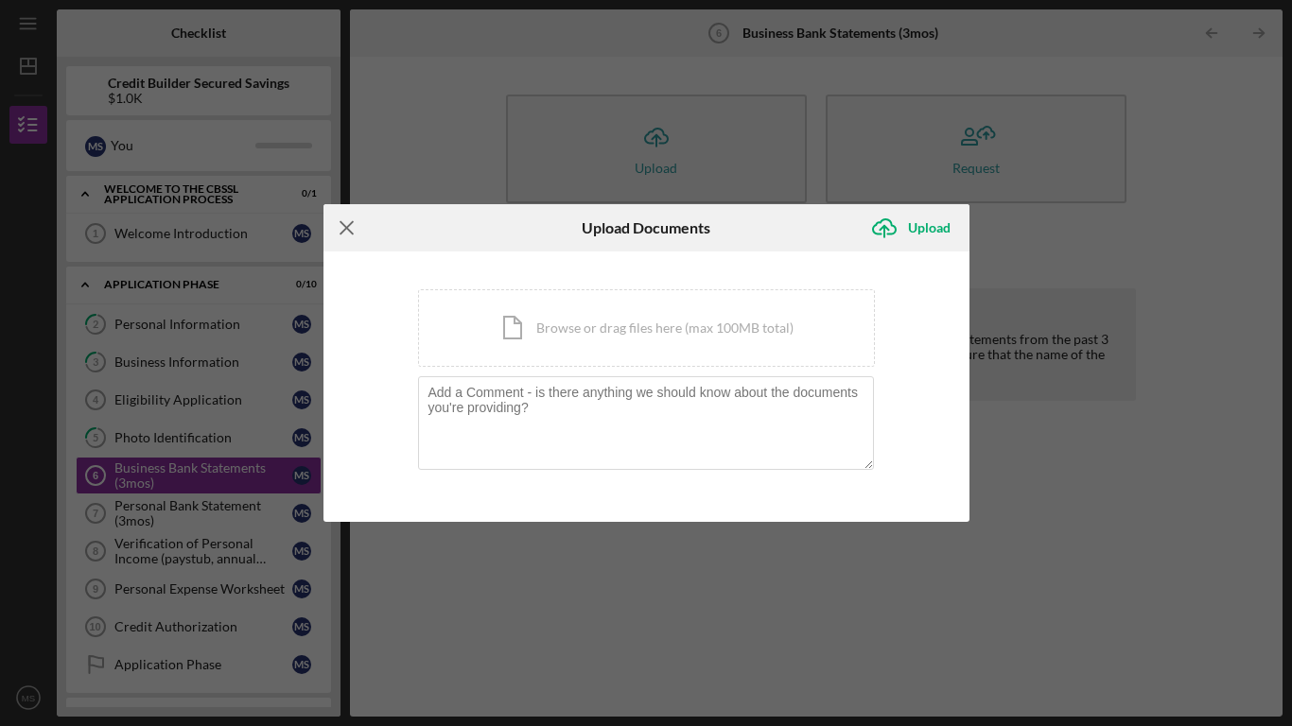
click at [343, 233] on icon "Icon/Menu Close" at bounding box center [347, 227] width 47 height 47
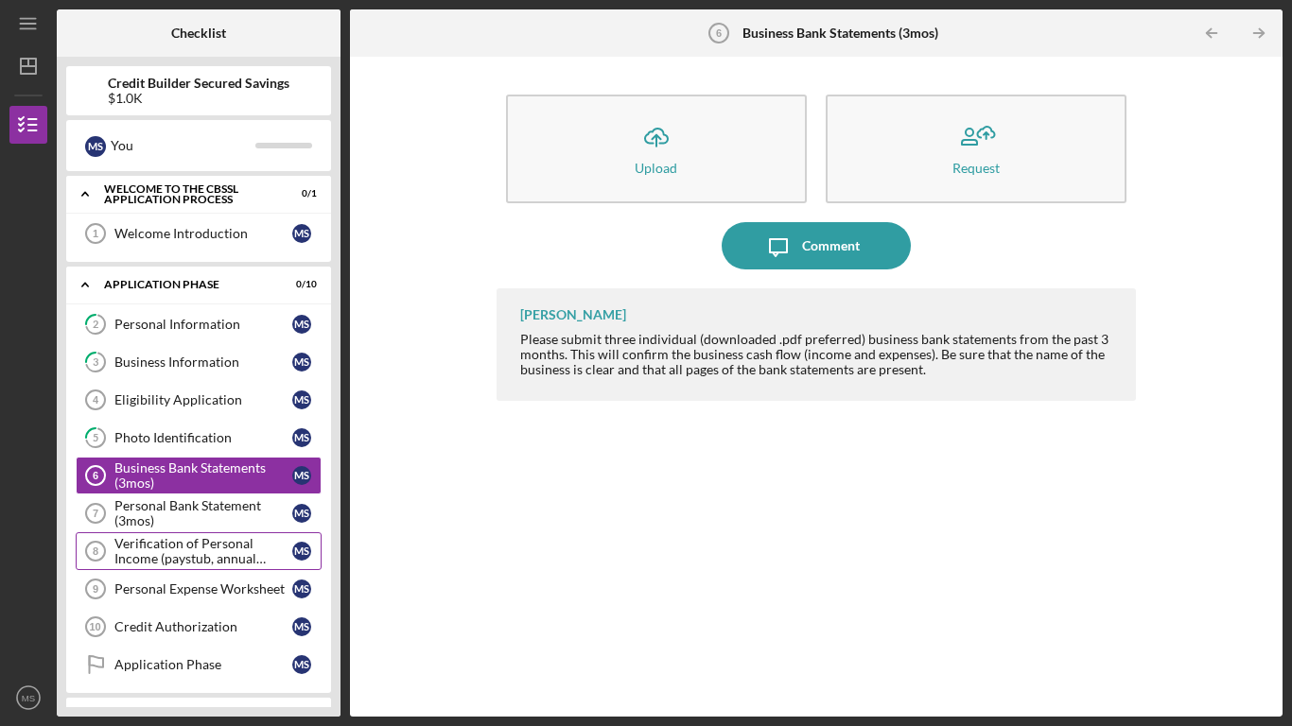
click at [187, 558] on div "Verification of Personal Income (paystub, annual benefits letter, etc)" at bounding box center [203, 551] width 178 height 30
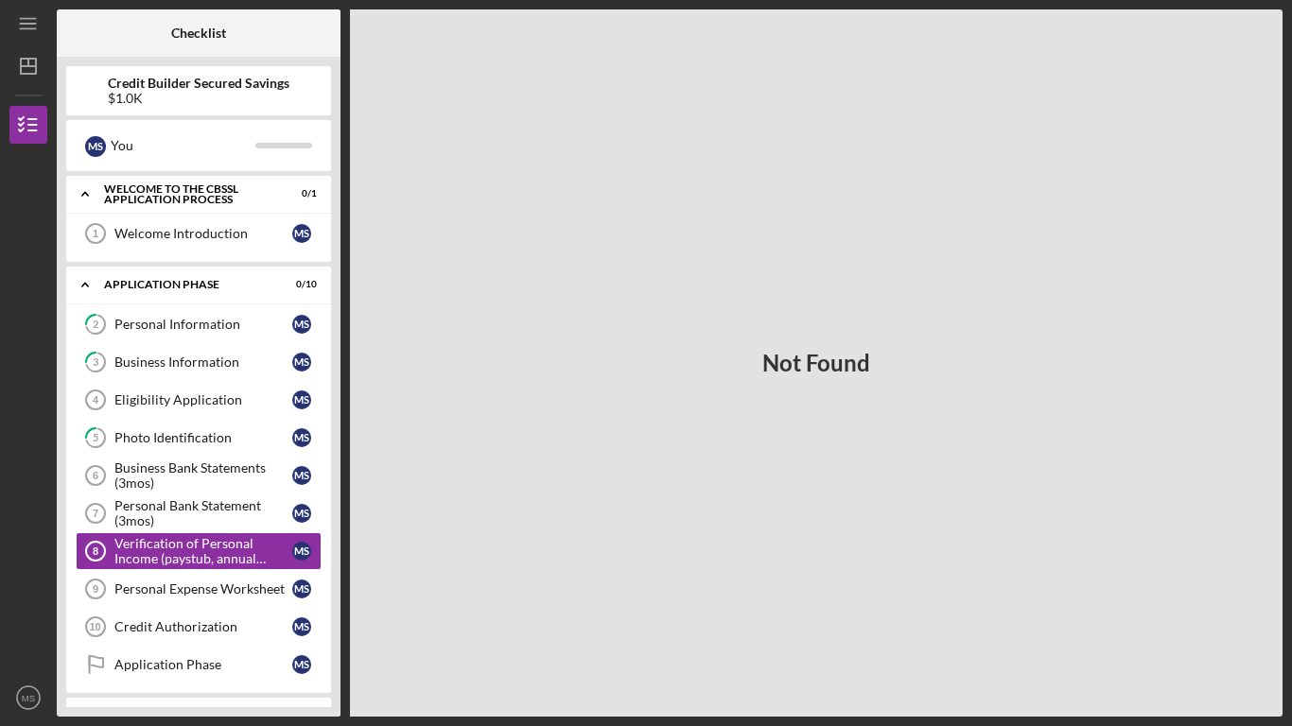
click at [1091, 58] on div "Not Found" at bounding box center [816, 363] width 933 height 708
click at [314, 282] on div "Application Phase" at bounding box center [210, 284] width 213 height 11
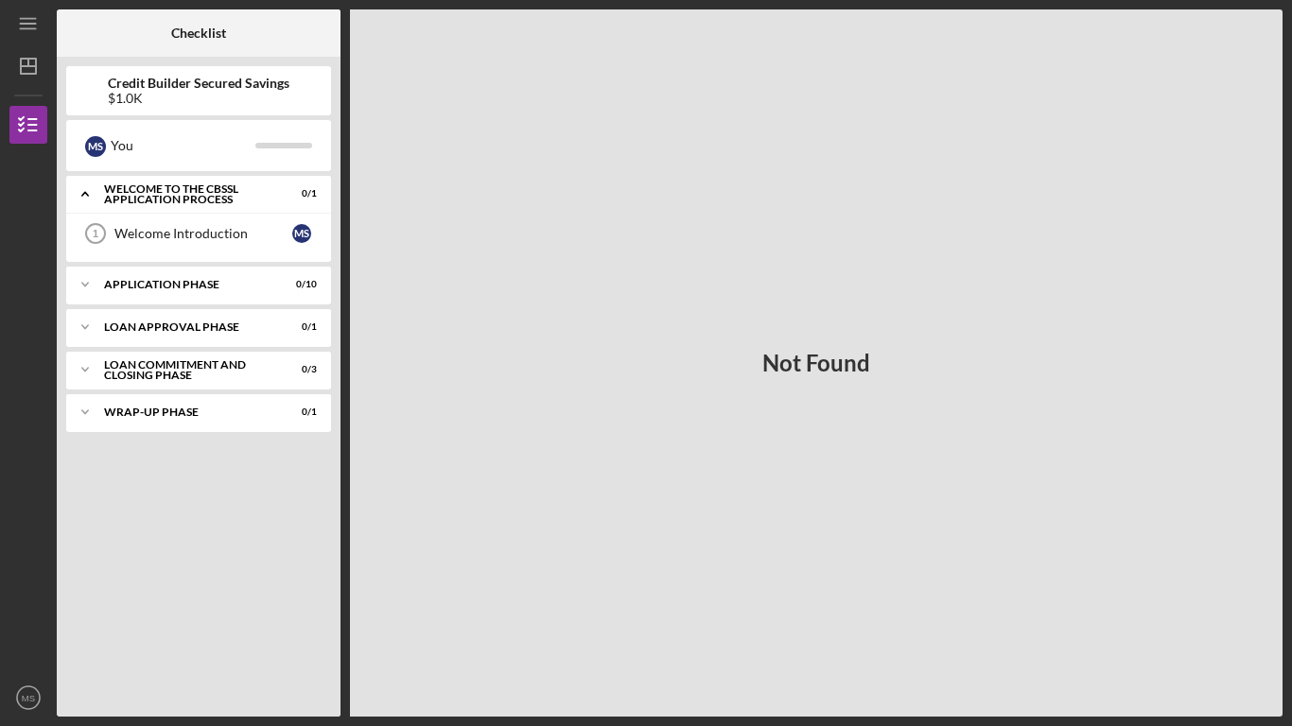
drag, startPoint x: 314, startPoint y: 282, endPoint x: 44, endPoint y: 289, distance: 269.7
click at [44, 289] on div "Icon/Menu Verification of Personal Income (paystub, annual benefits letter, etc…" at bounding box center [645, 358] width 1273 height 717
drag, startPoint x: 44, startPoint y: 289, endPoint x: 77, endPoint y: 275, distance: 34.8
click at [77, 275] on div "Icon/Menu Verification of Personal Income (paystub, annual benefits letter, etc…" at bounding box center [645, 358] width 1273 height 717
click at [556, 153] on div "Not Found" at bounding box center [816, 363] width 933 height 708
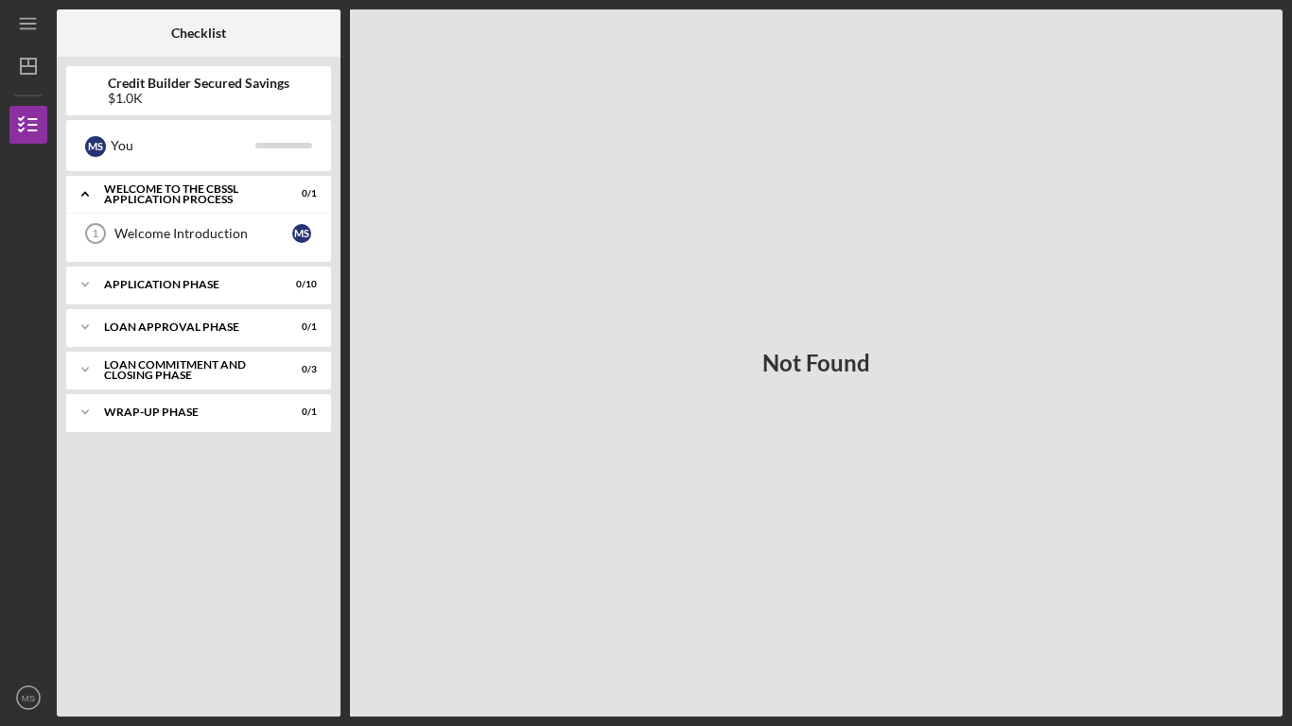
drag, startPoint x: 272, startPoint y: 239, endPoint x: 461, endPoint y: 0, distance: 304.5
click at [461, 0] on div "Icon/Menu Verification of Personal Income (paystub, annual benefits letter, etc…" at bounding box center [645, 358] width 1273 height 717
click at [462, 387] on div "Not Found" at bounding box center [816, 363] width 933 height 708
click at [193, 486] on div "Checklist Credit Builder Secured Savings $1.0K M S You Icon/Expander Welcome to…" at bounding box center [670, 363] width 1226 height 708
click at [193, 486] on div "Icon/Expander Welcome to the CBSSL Application Process 0 / 1 Welcome Introducti…" at bounding box center [198, 442] width 265 height 532
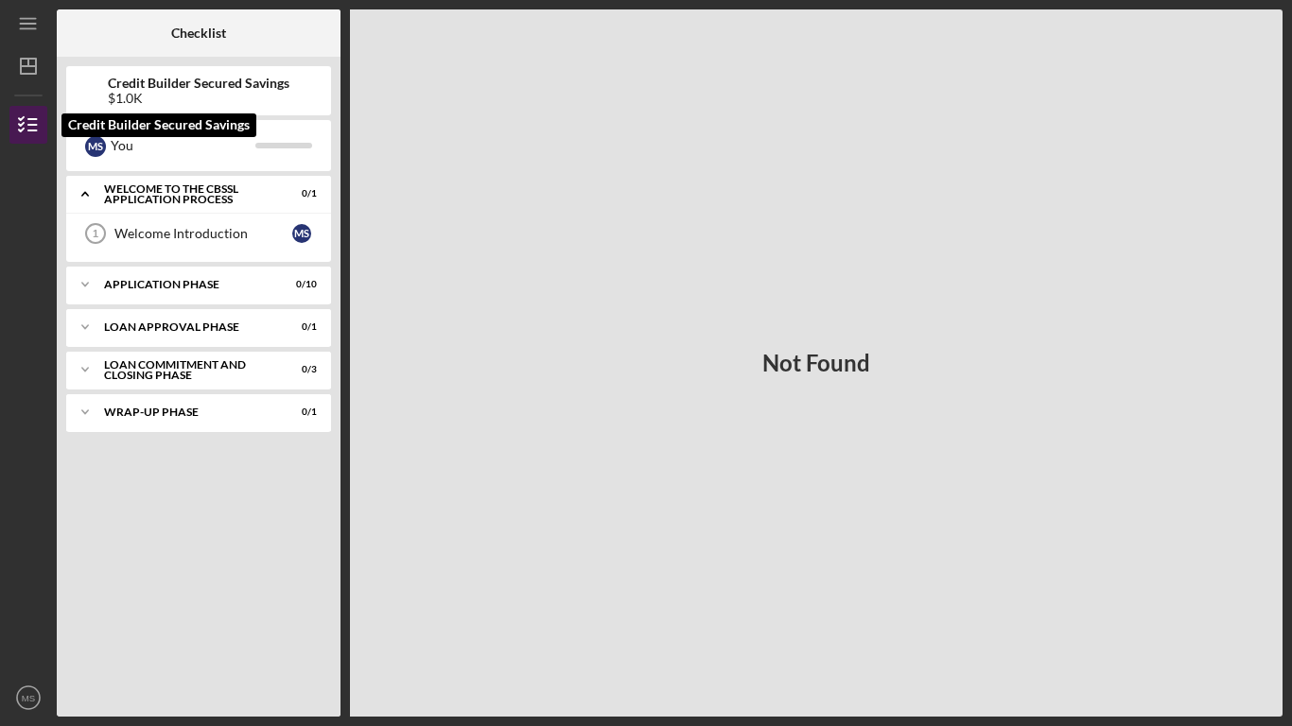
click at [35, 138] on icon "button" at bounding box center [28, 124] width 47 height 47
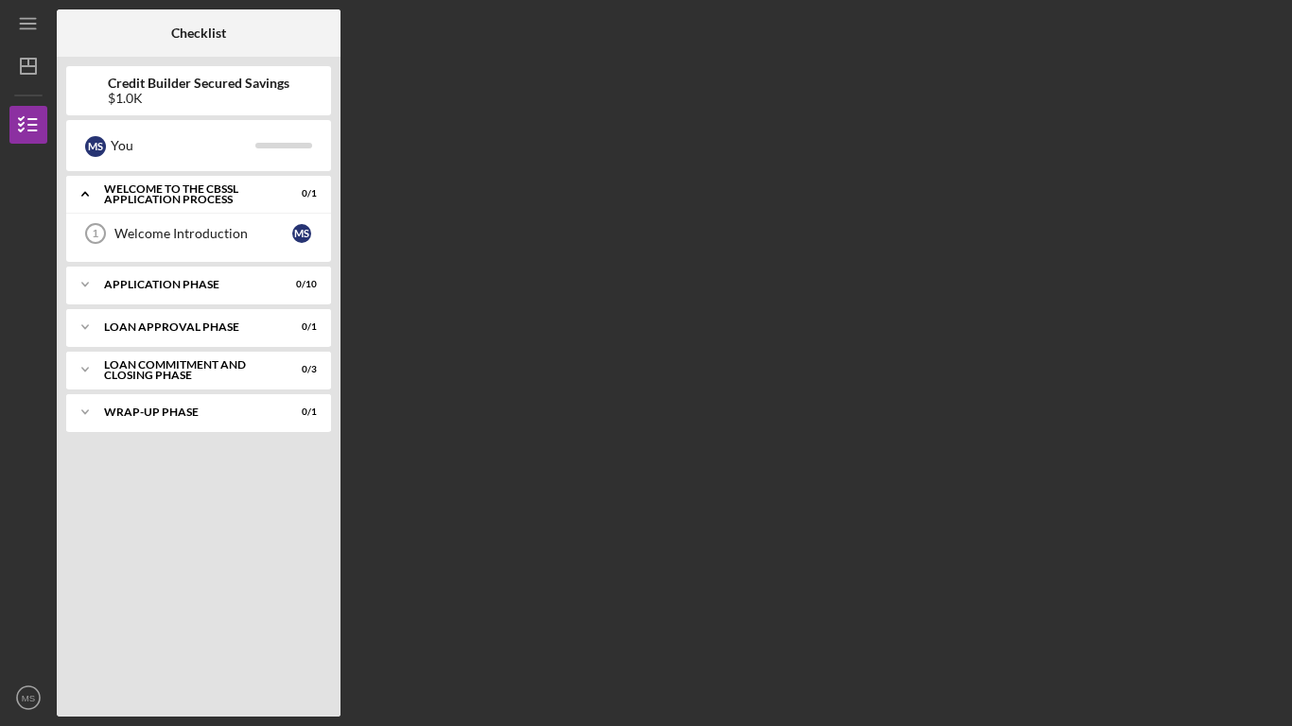
click at [322, 48] on div at bounding box center [293, 32] width 95 height 47
drag, startPoint x: 339, startPoint y: 26, endPoint x: 376, endPoint y: 94, distance: 77.9
click at [376, 94] on div "Checklist Credit Builder Secured Savings $1.0K M S You Icon/Expander Welcome to…" at bounding box center [670, 363] width 1226 height 708
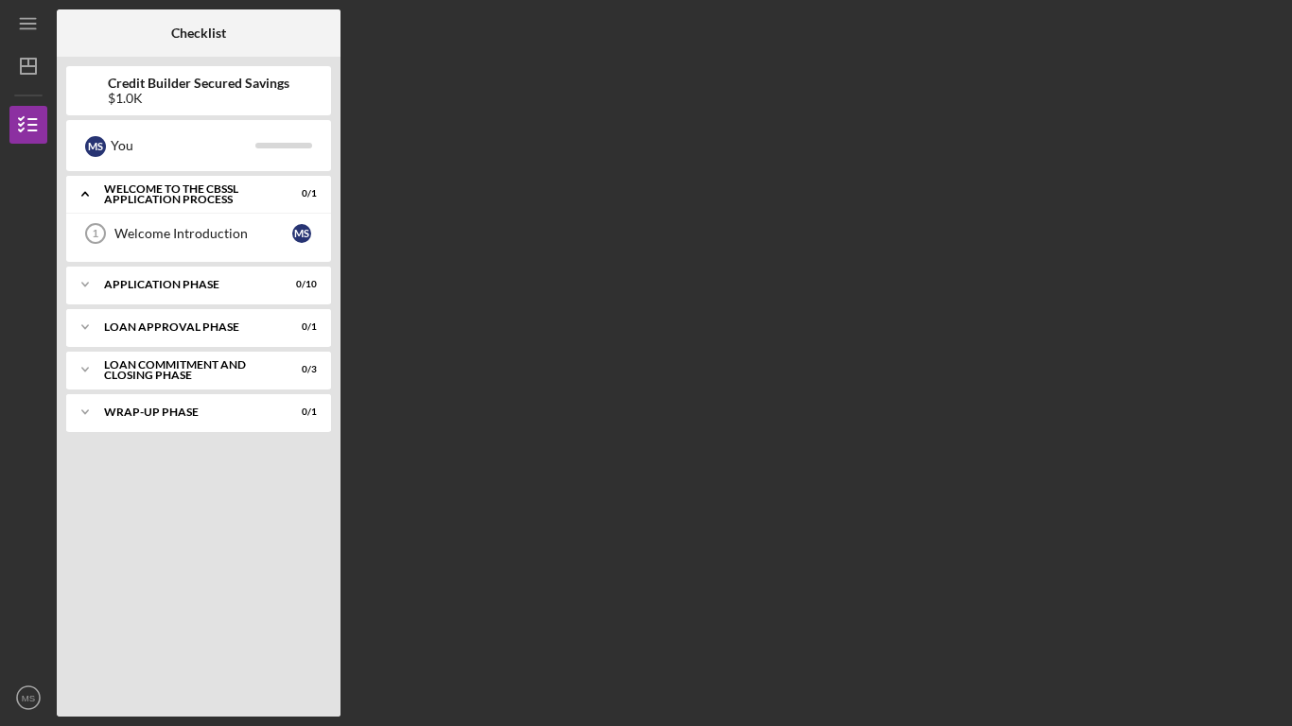
click at [357, 88] on div "Checklist Credit Builder Secured Savings $1.0K M S You Icon/Expander Welcome to…" at bounding box center [670, 363] width 1226 height 708
